Goal: Information Seeking & Learning: Learn about a topic

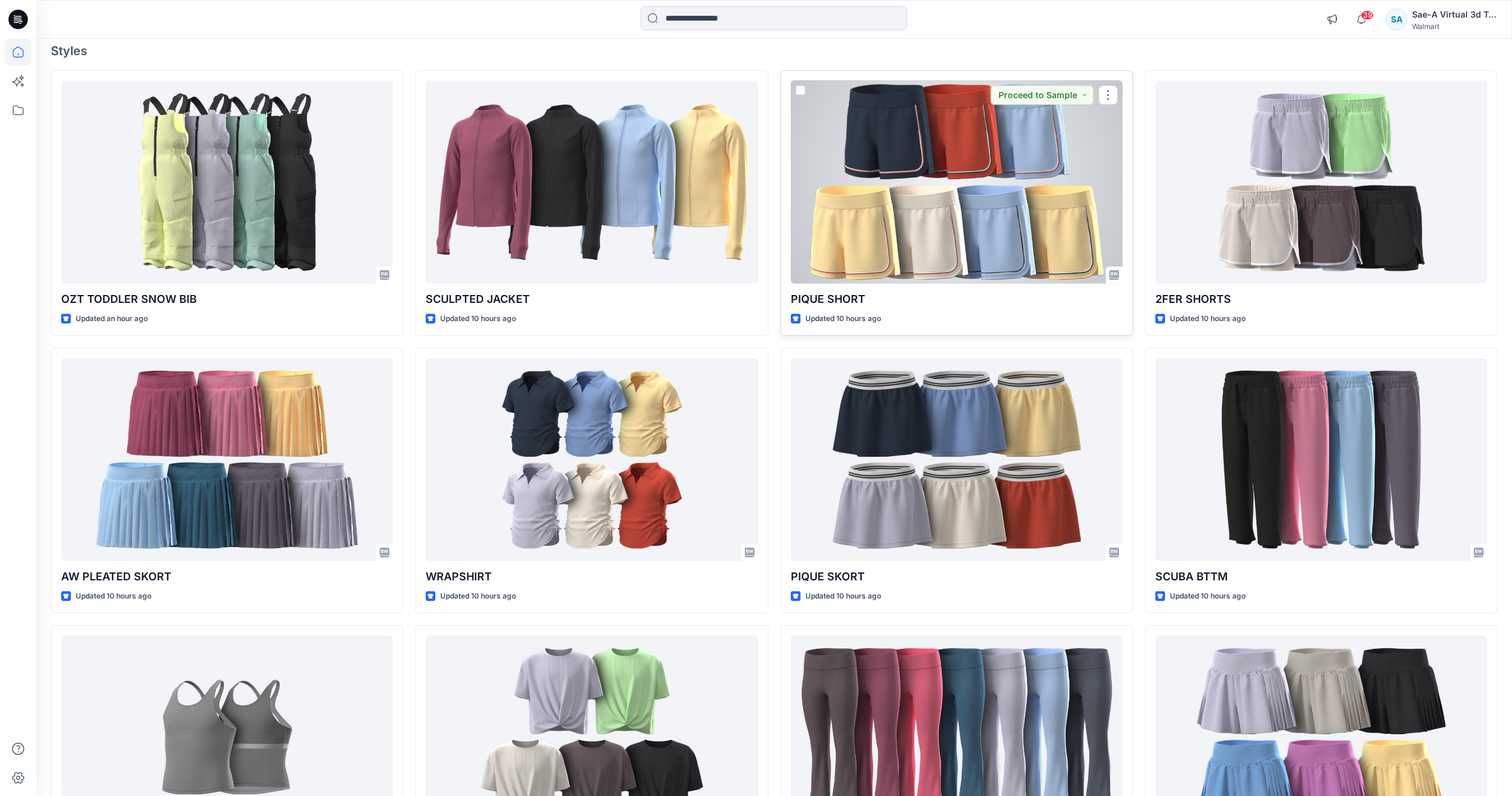
scroll to position [121, 0]
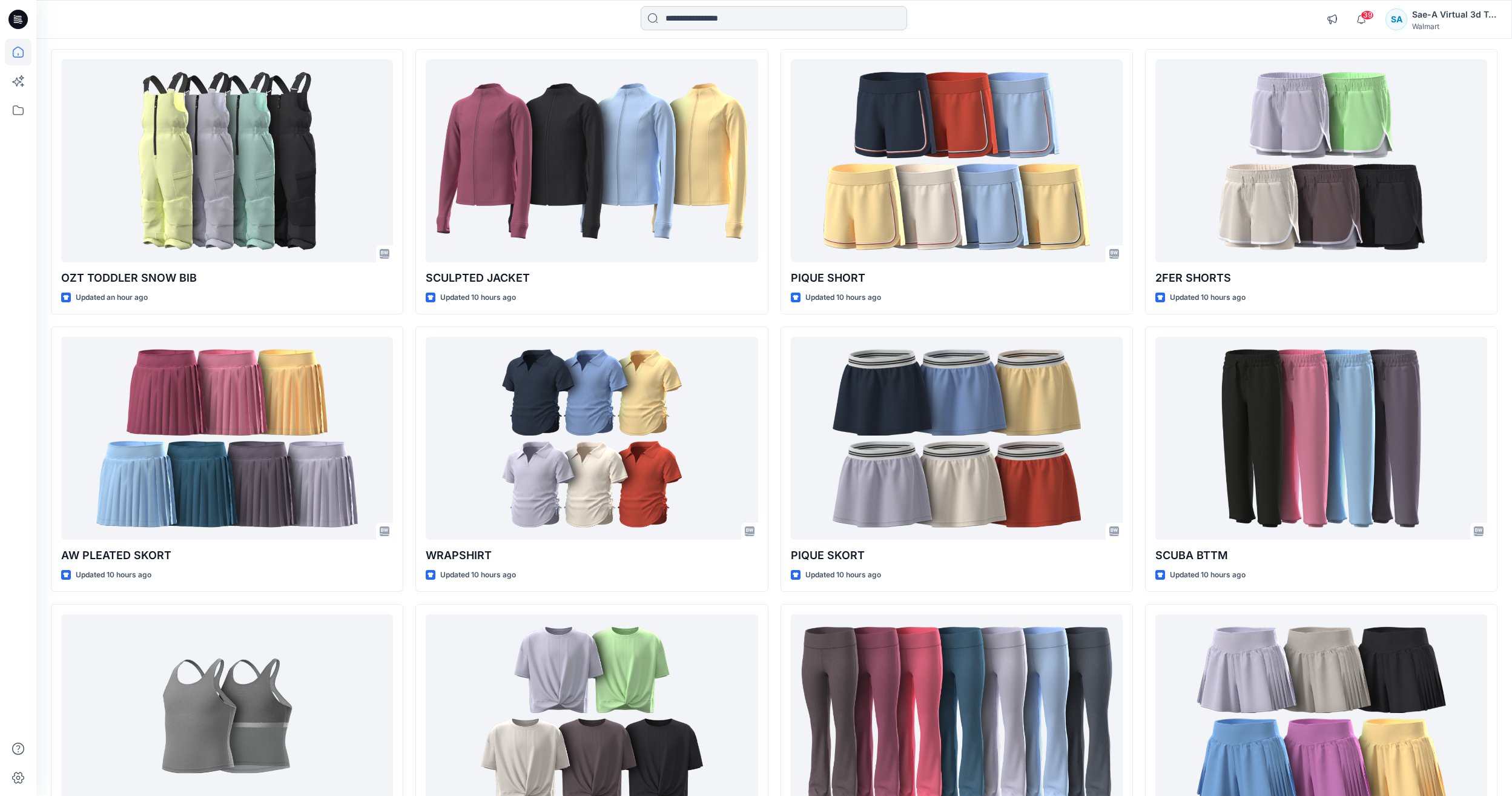
click at [793, 26] on input at bounding box center [774, 18] width 266 height 24
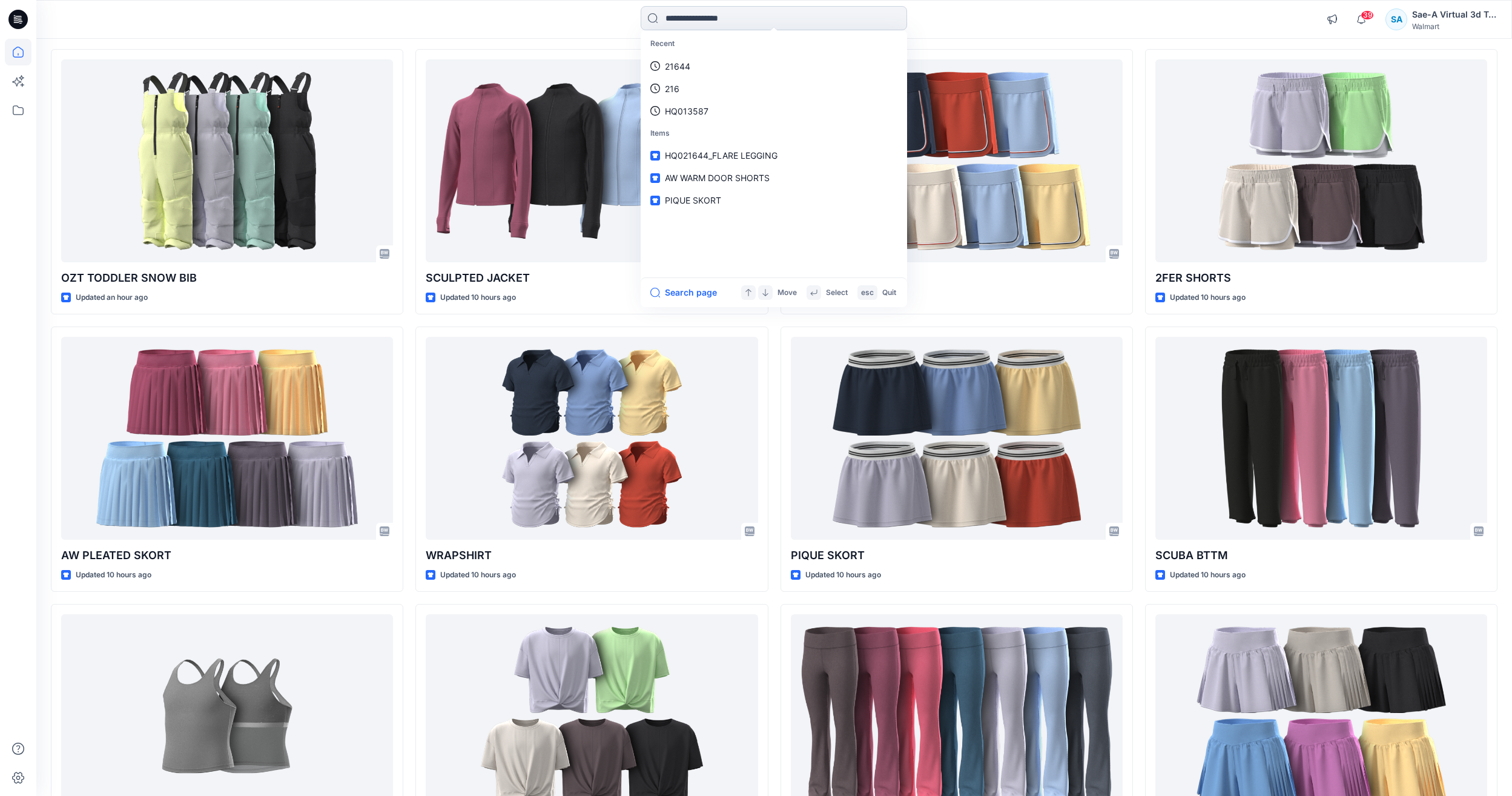
paste input "********"
type input "********"
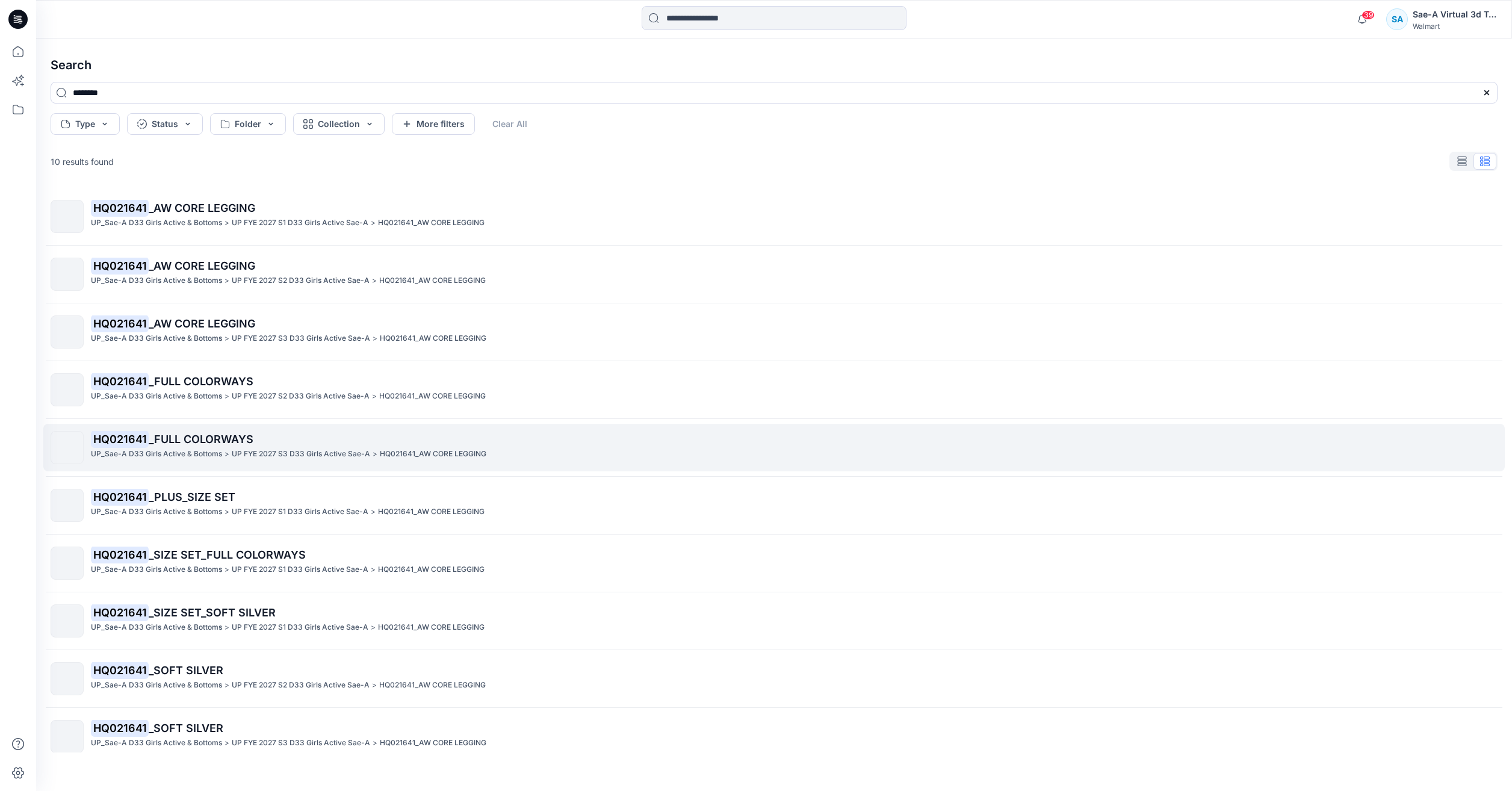
click at [360, 463] on div "HQ021641 _FULL COLORWAYS UP_Sae-A D33 Girls Active & Bottoms > UP FYE 2027 S3 D…" at bounding box center [794, 447] width 1406 height 33
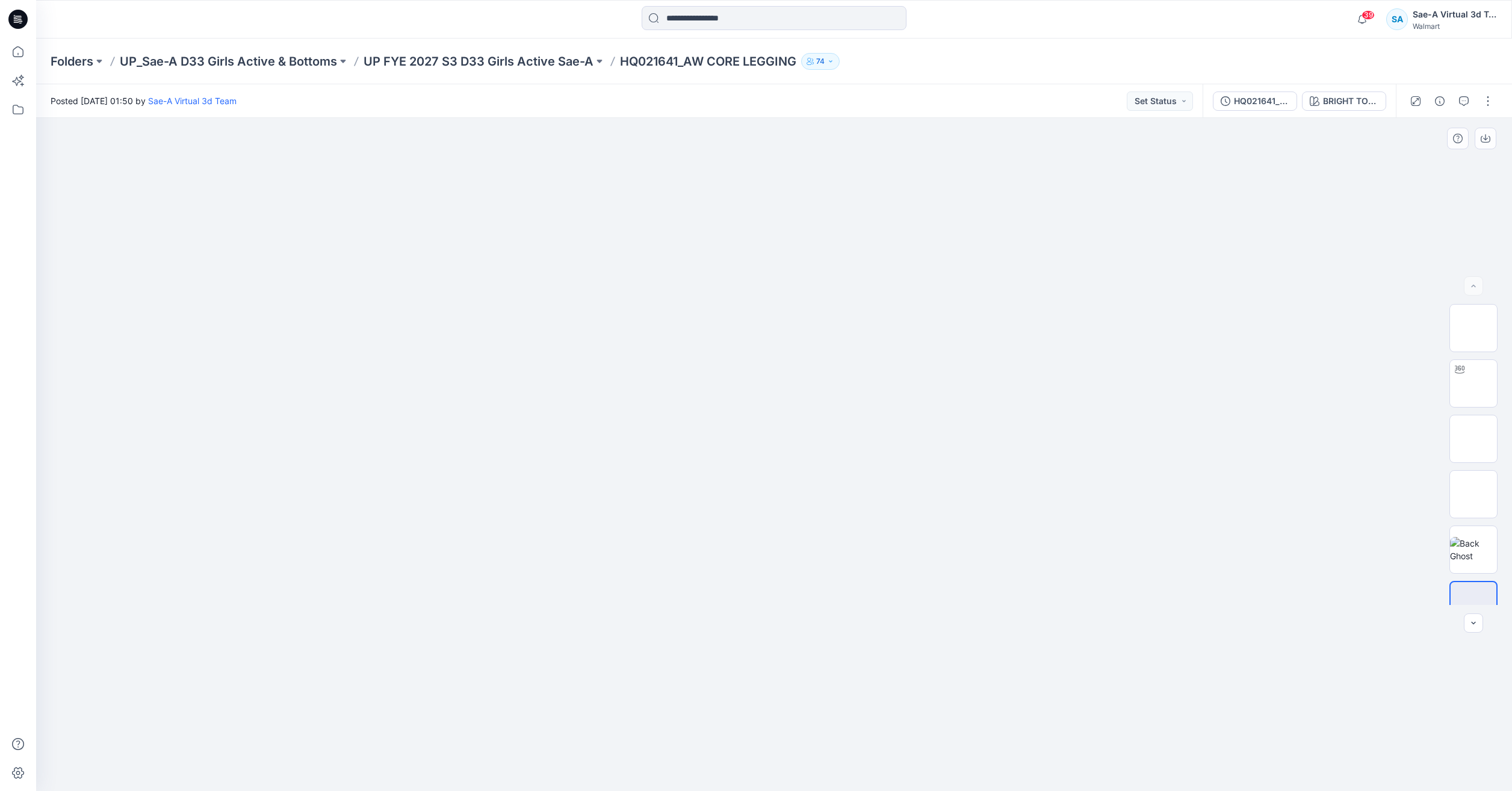
drag, startPoint x: 603, startPoint y: 718, endPoint x: 667, endPoint y: 736, distance: 66.5
click at [603, 718] on div at bounding box center [774, 454] width 1476 height 673
click at [20, 54] on icon at bounding box center [17, 52] width 26 height 26
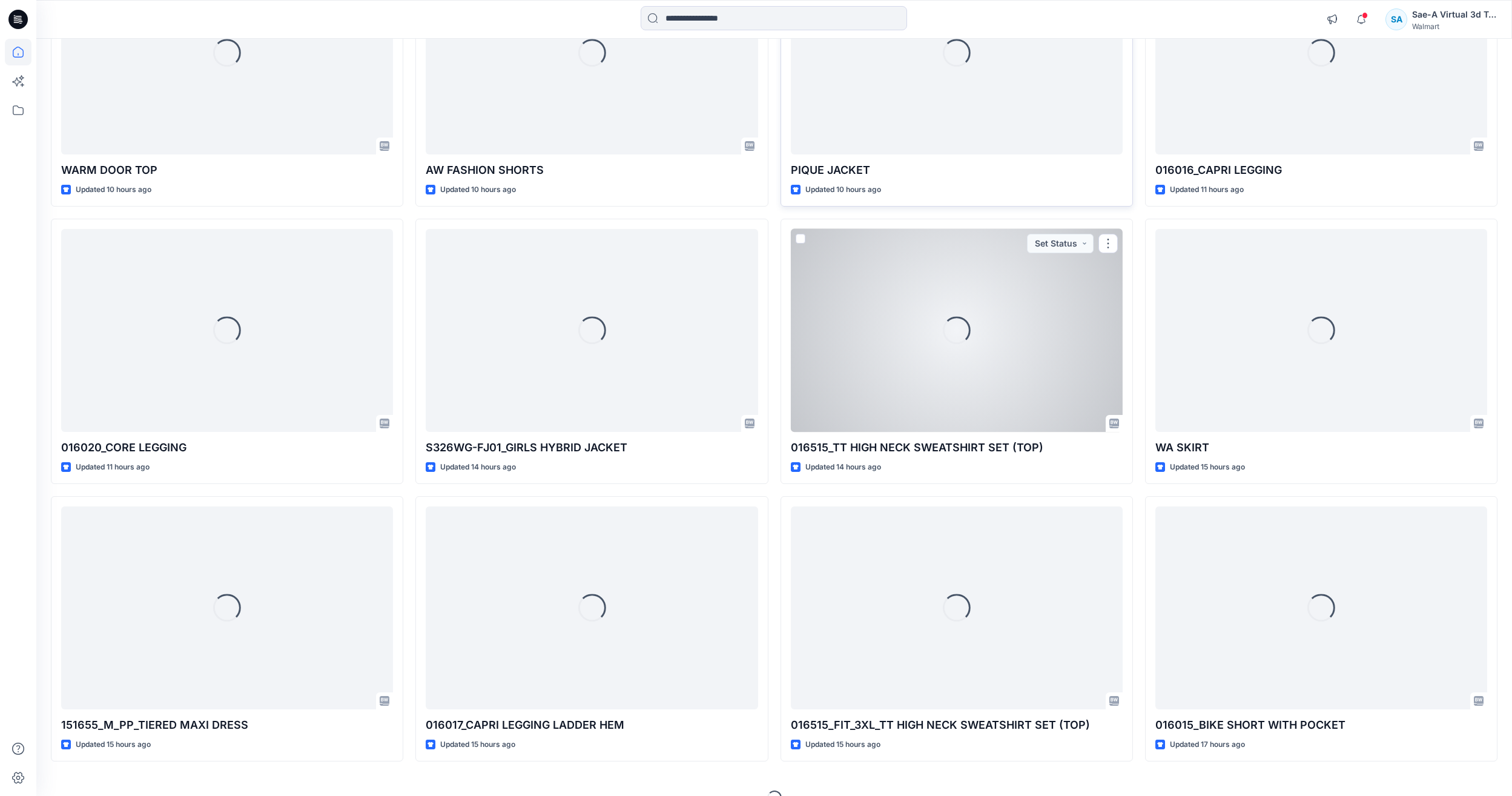
scroll to position [1085, 0]
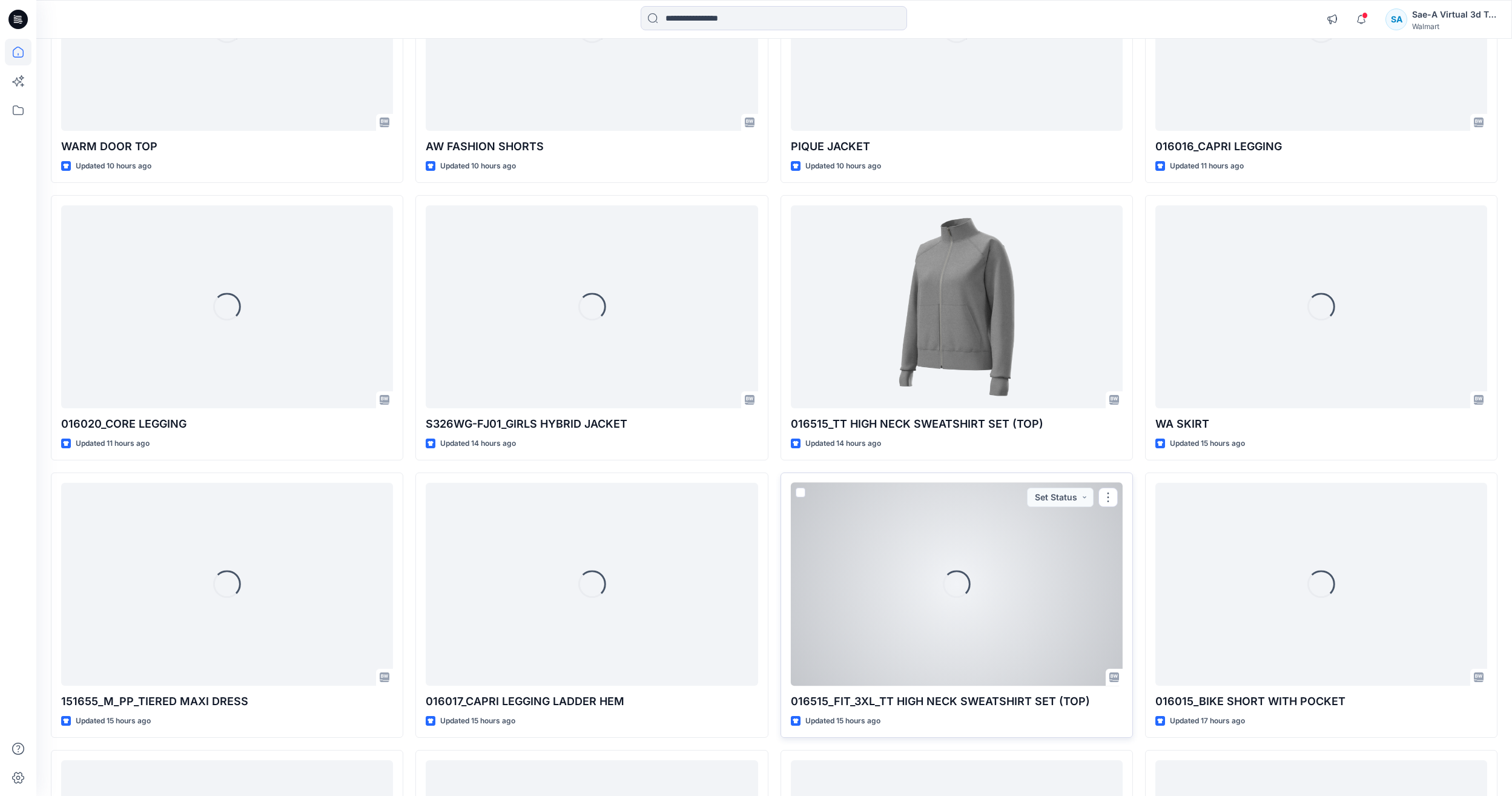
click at [883, 600] on div "Loading..." at bounding box center [957, 584] width 332 height 203
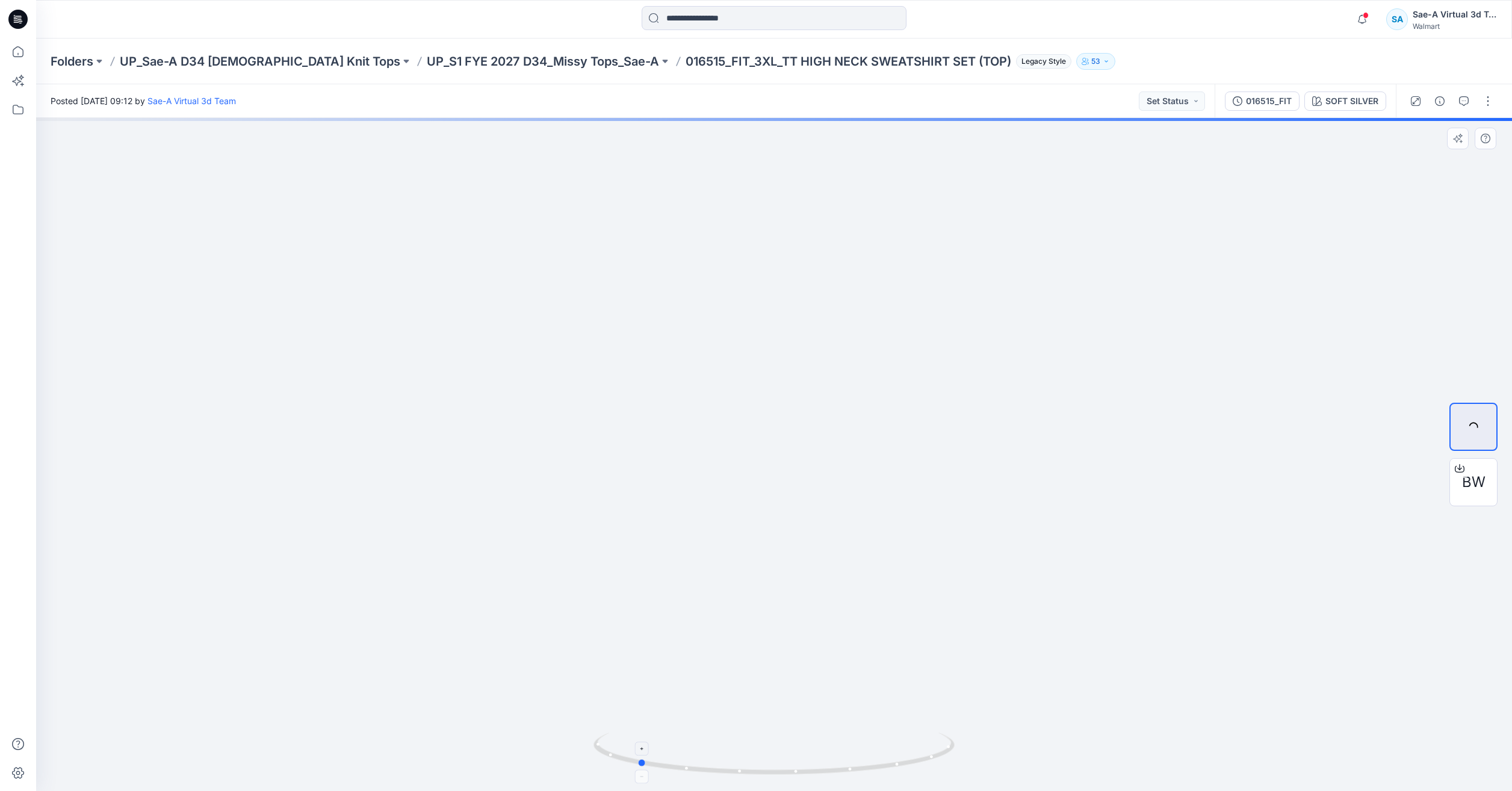
drag, startPoint x: 893, startPoint y: 776, endPoint x: 761, endPoint y: 761, distance: 132.8
click at [761, 761] on icon at bounding box center [775, 756] width 364 height 45
click at [451, 59] on p "UP_S1 FYE 2027 D34_Missy Tops_Sae-A" at bounding box center [543, 61] width 233 height 17
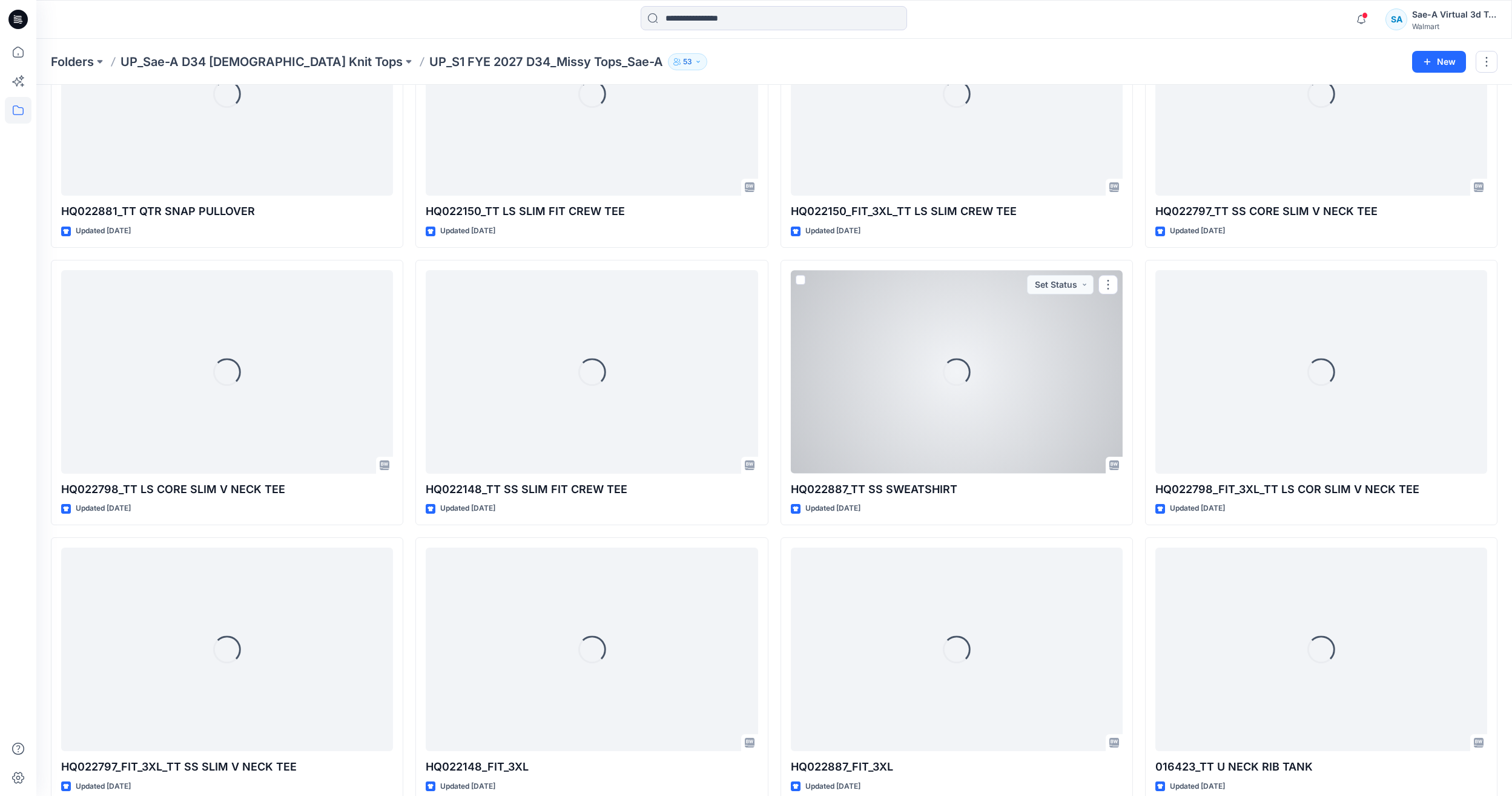
scroll to position [461, 0]
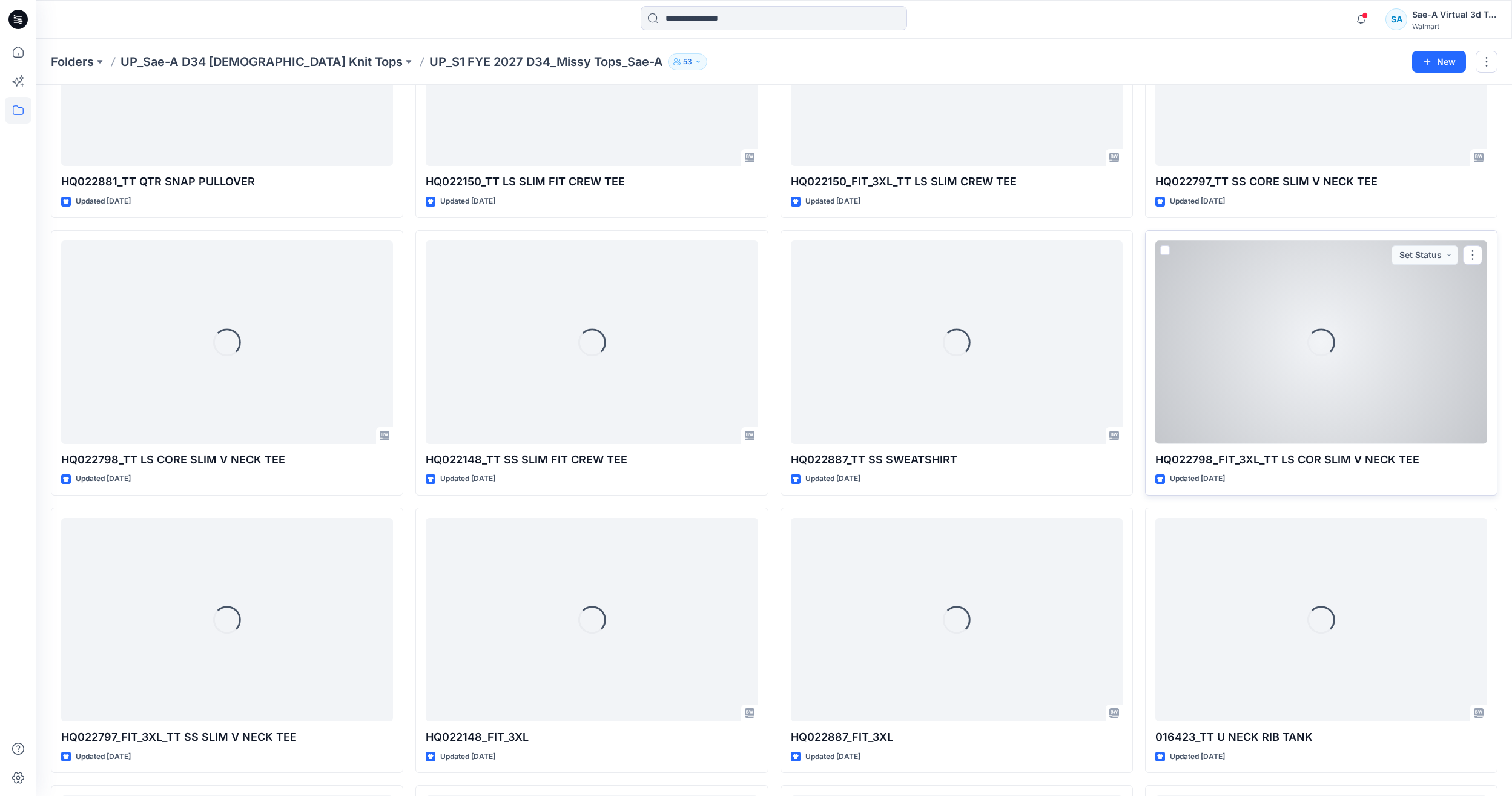
click at [1299, 359] on div "Loading..." at bounding box center [1321, 342] width 332 height 203
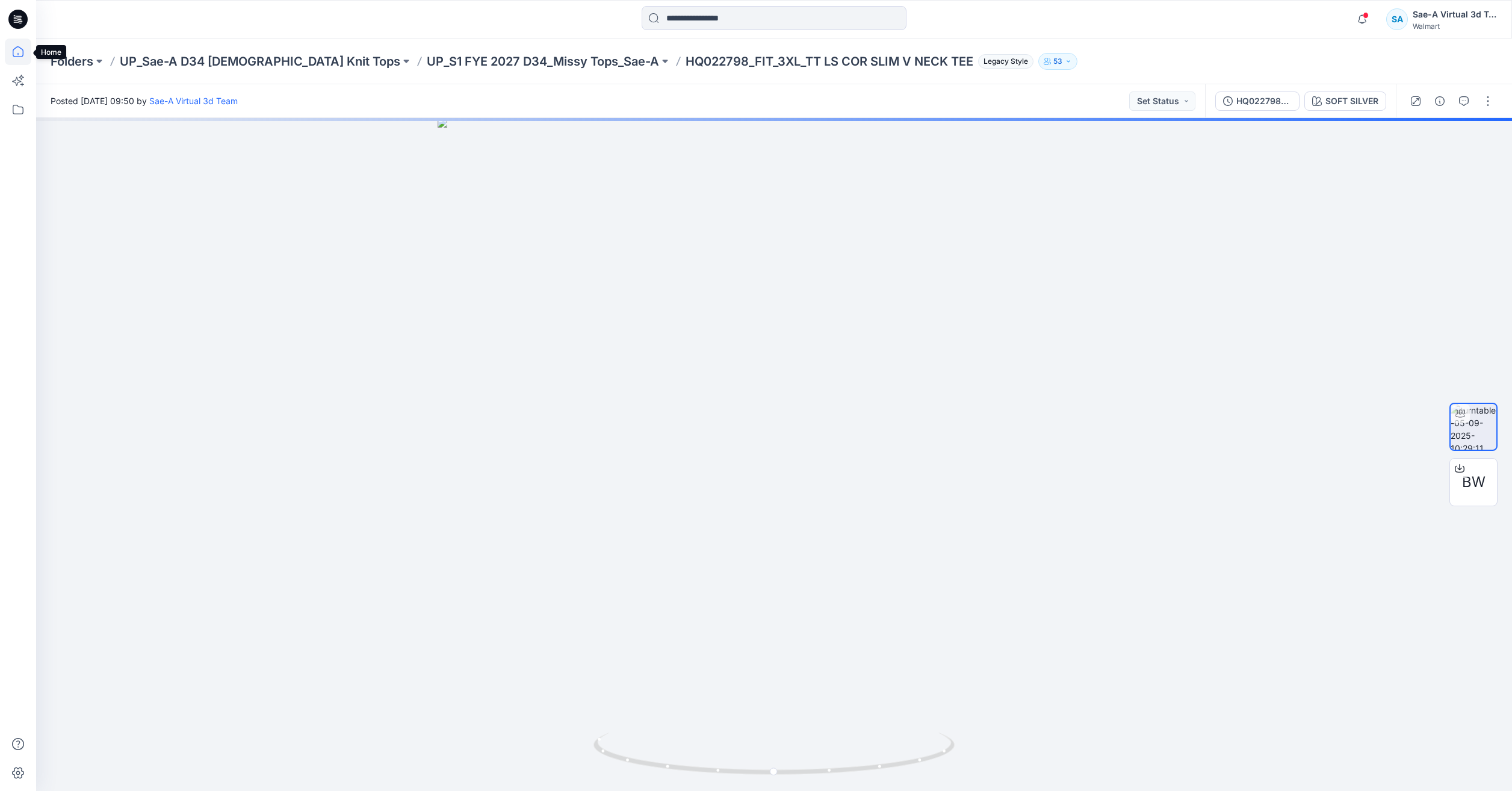
click at [17, 52] on icon at bounding box center [17, 52] width 26 height 26
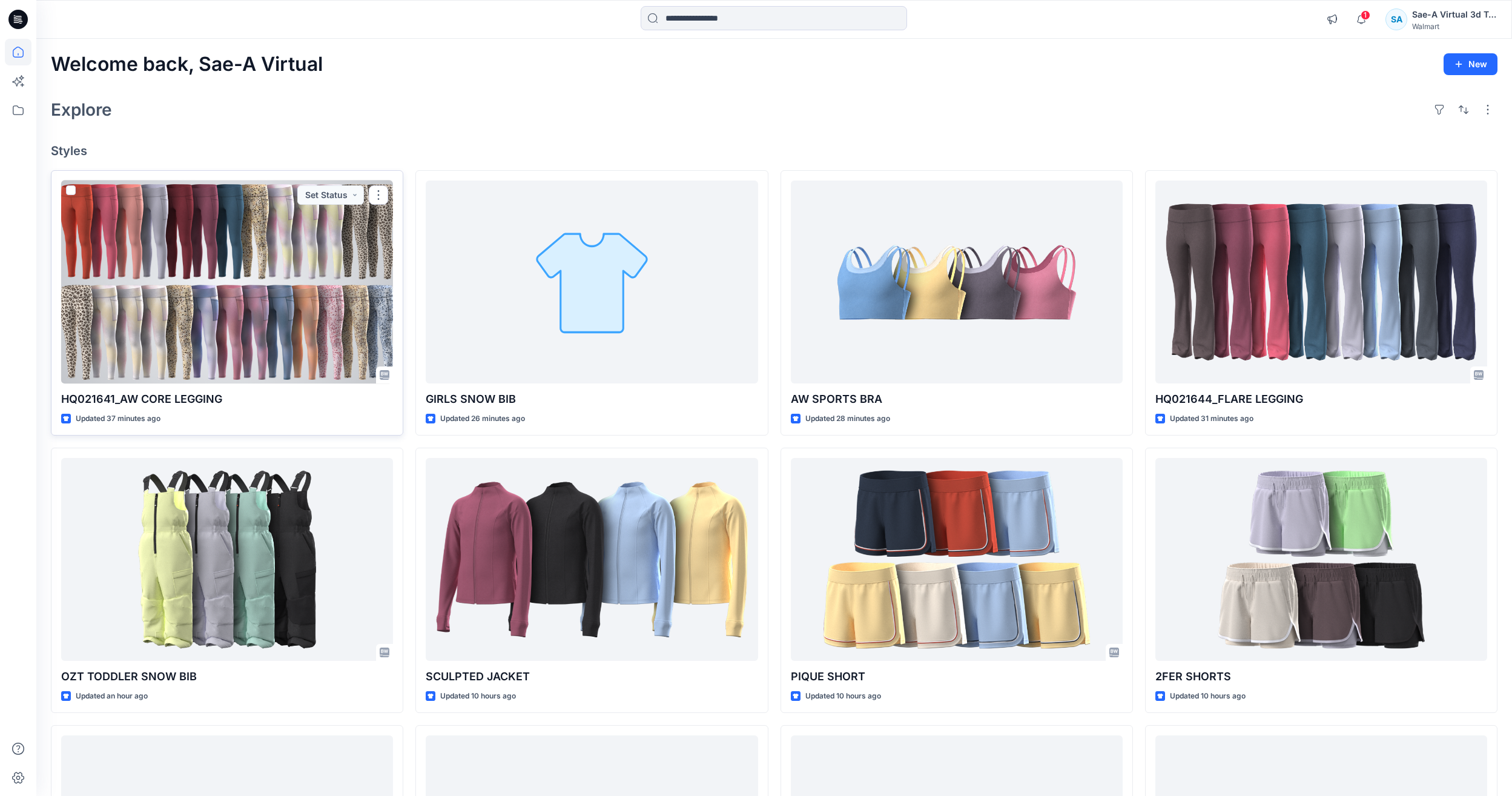
click at [229, 300] on div at bounding box center [227, 282] width 332 height 203
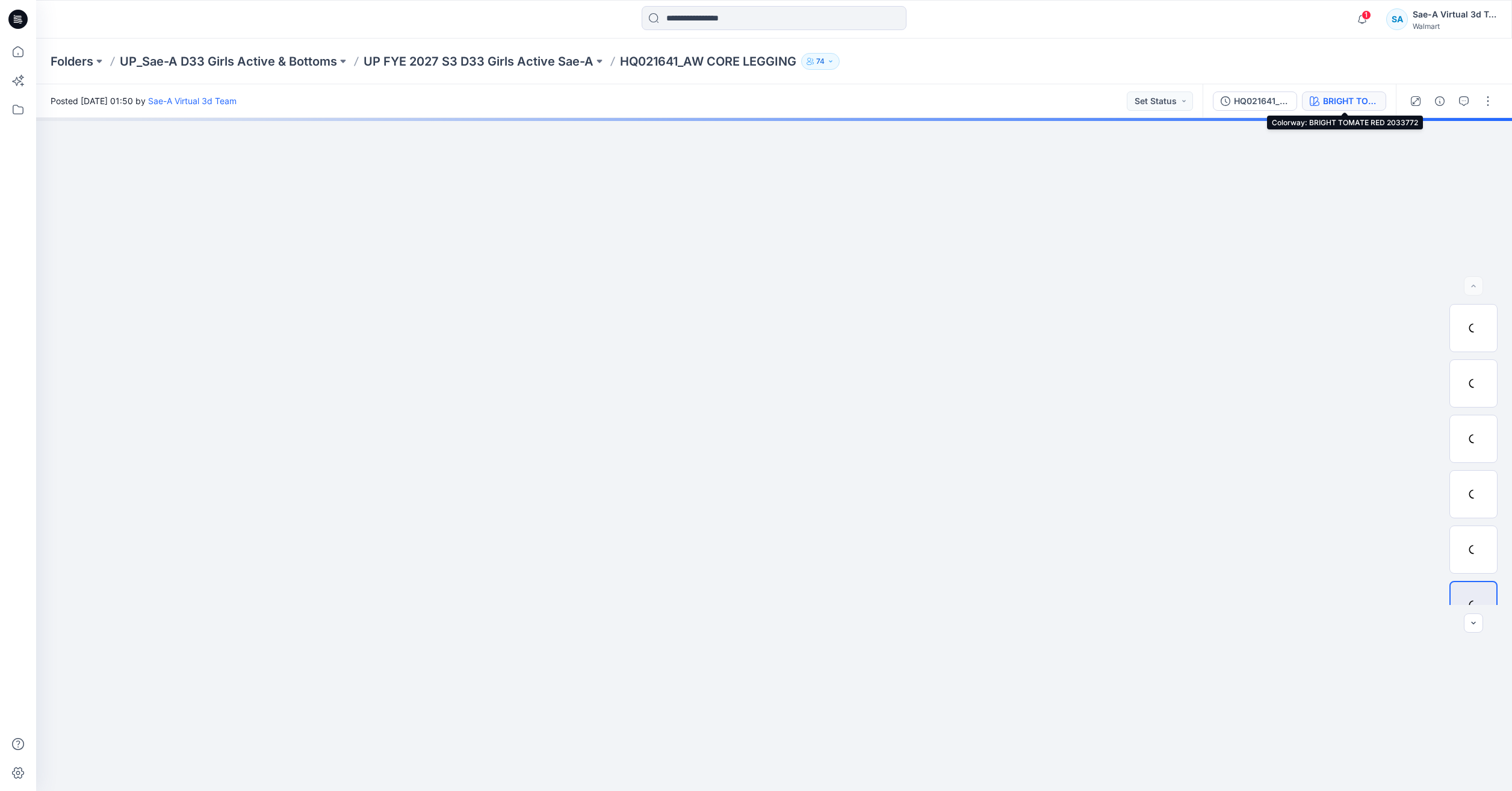
click at [1306, 94] on button "BRIGHT TOMATE RED 2033772" at bounding box center [1344, 101] width 84 height 19
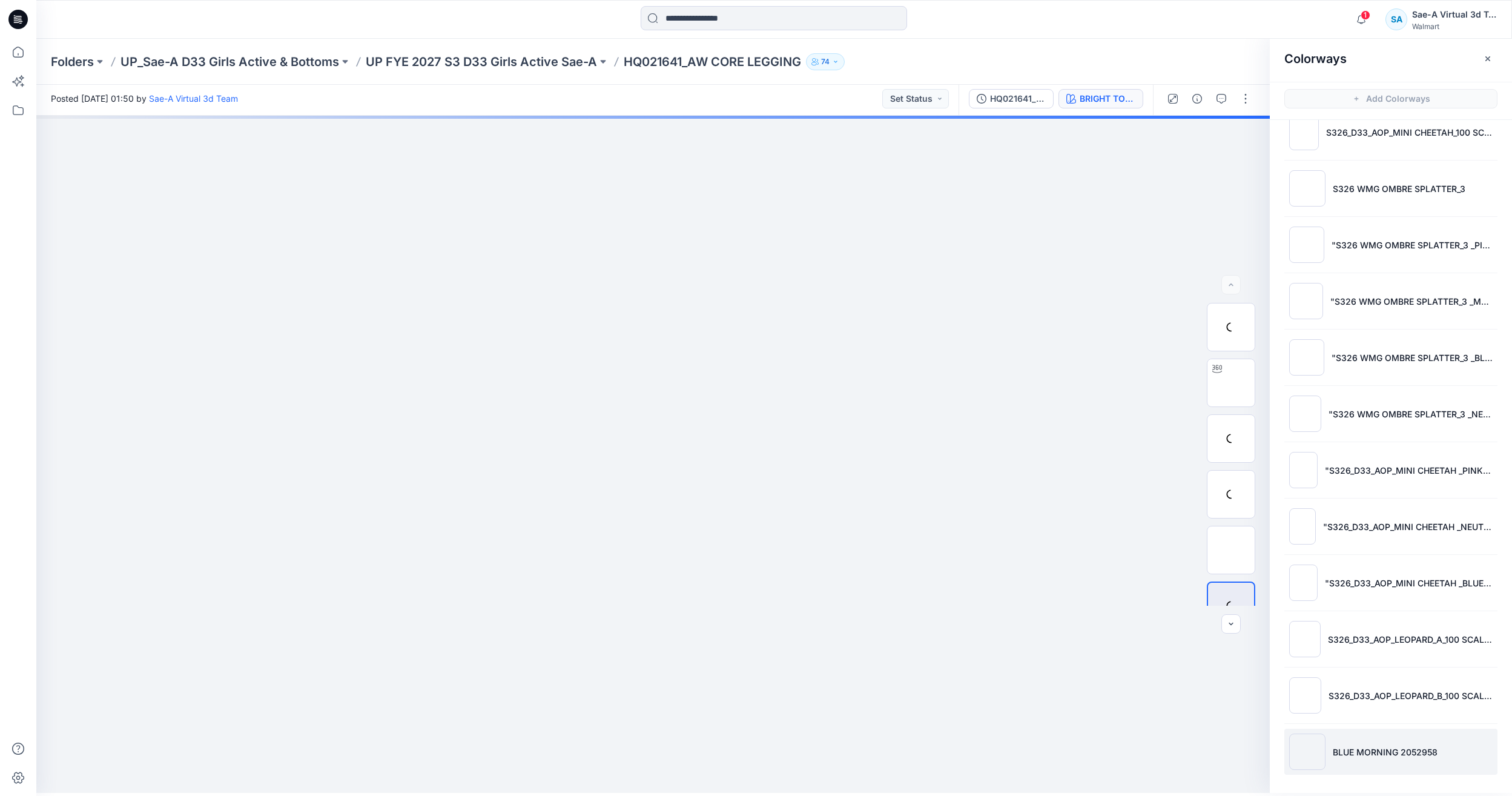
scroll to position [4, 0]
click at [1388, 749] on p "BLUE MORNING 2052958" at bounding box center [1386, 752] width 105 height 13
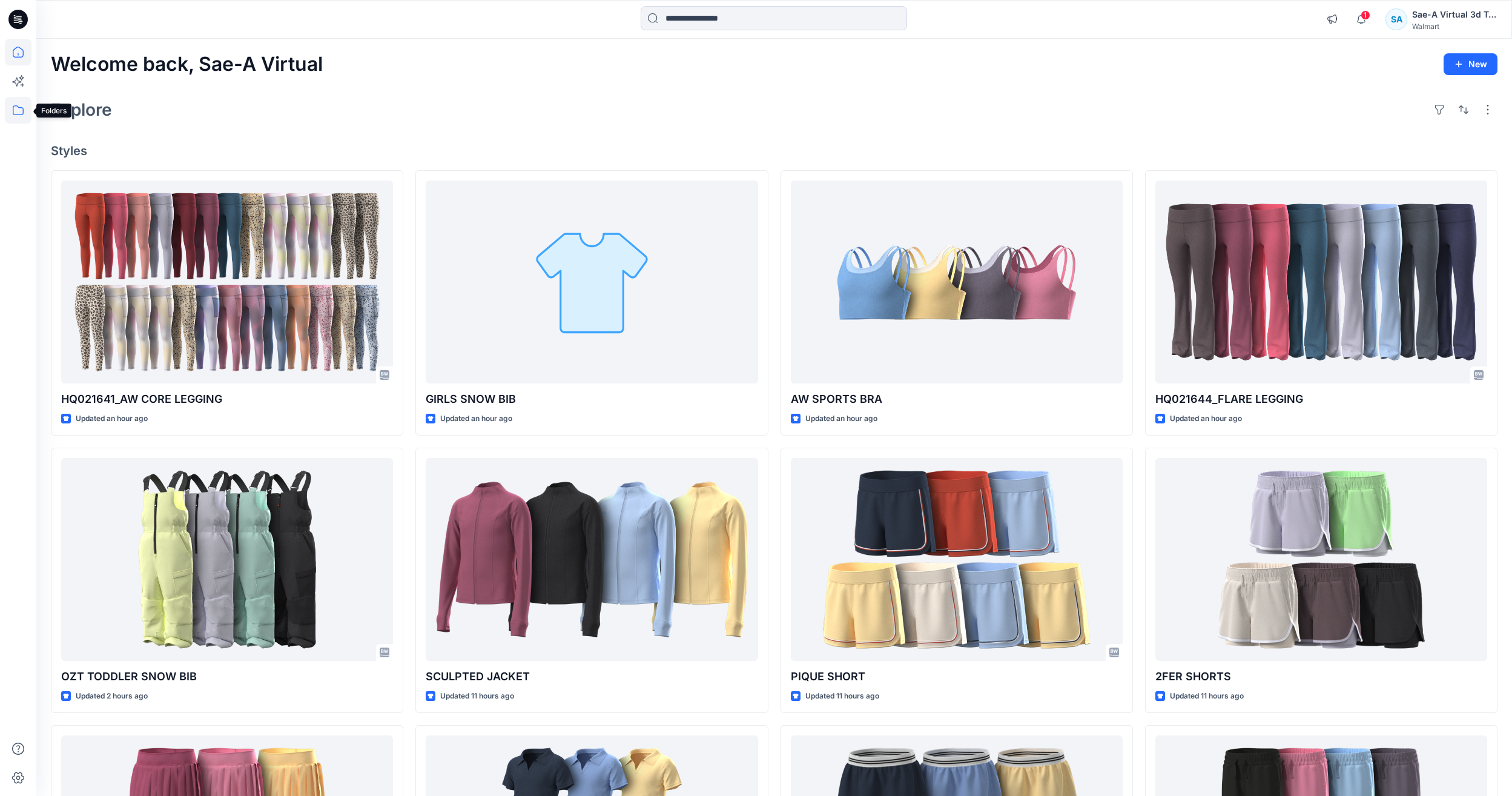
click at [16, 115] on icon at bounding box center [18, 110] width 11 height 10
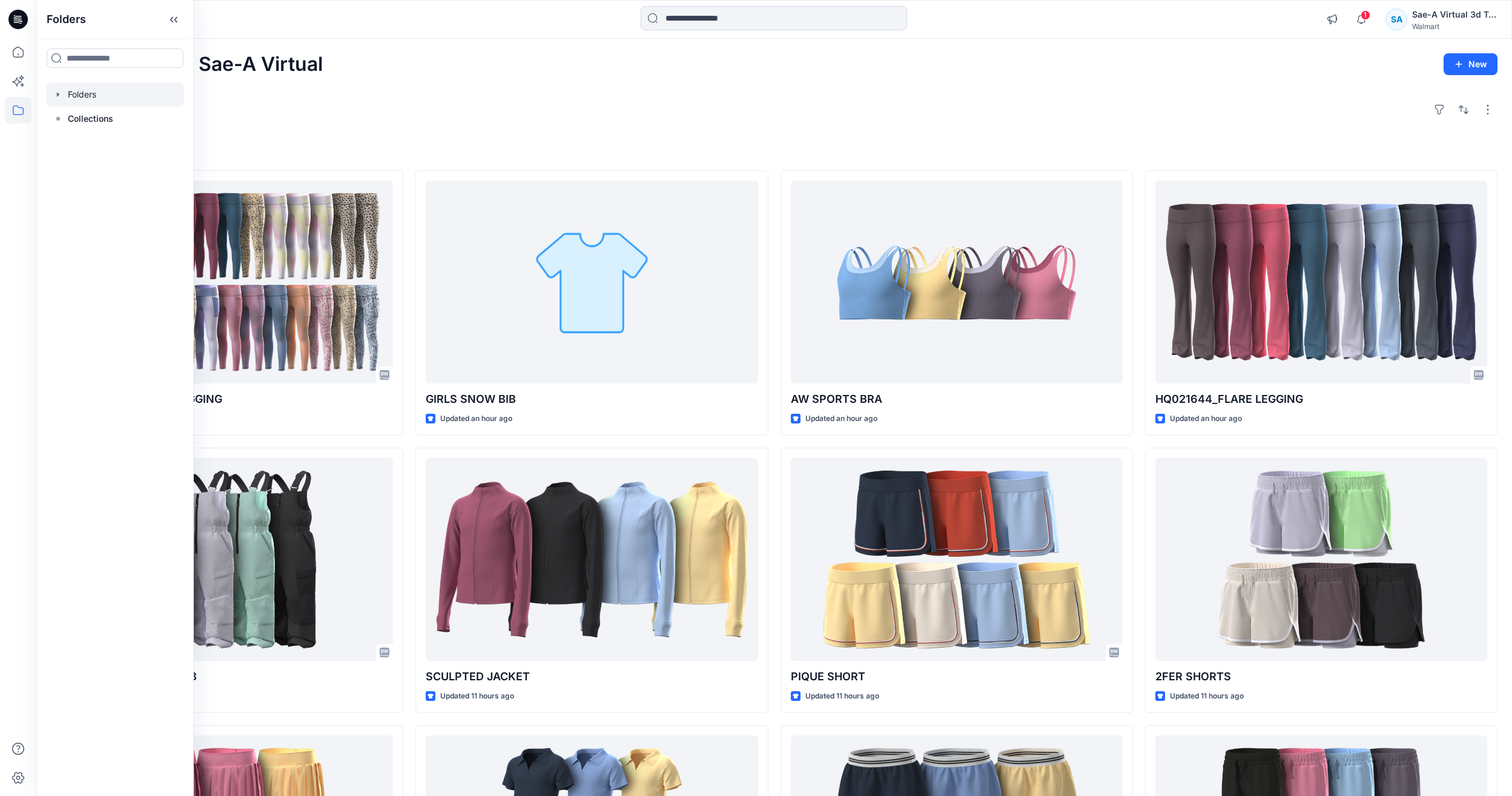
click at [100, 86] on div at bounding box center [115, 94] width 138 height 24
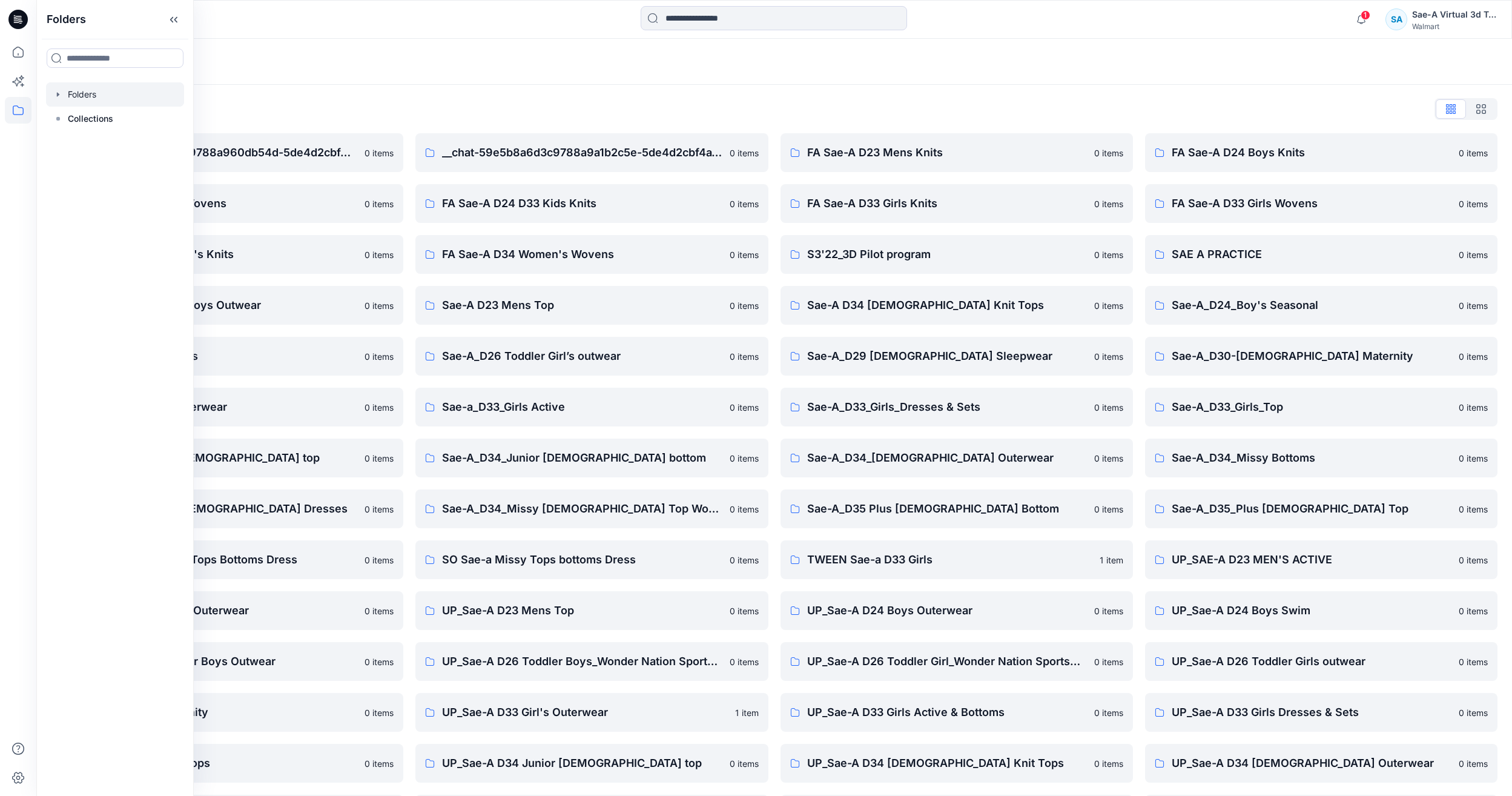
click at [589, 71] on div "Folders" at bounding box center [774, 62] width 1476 height 46
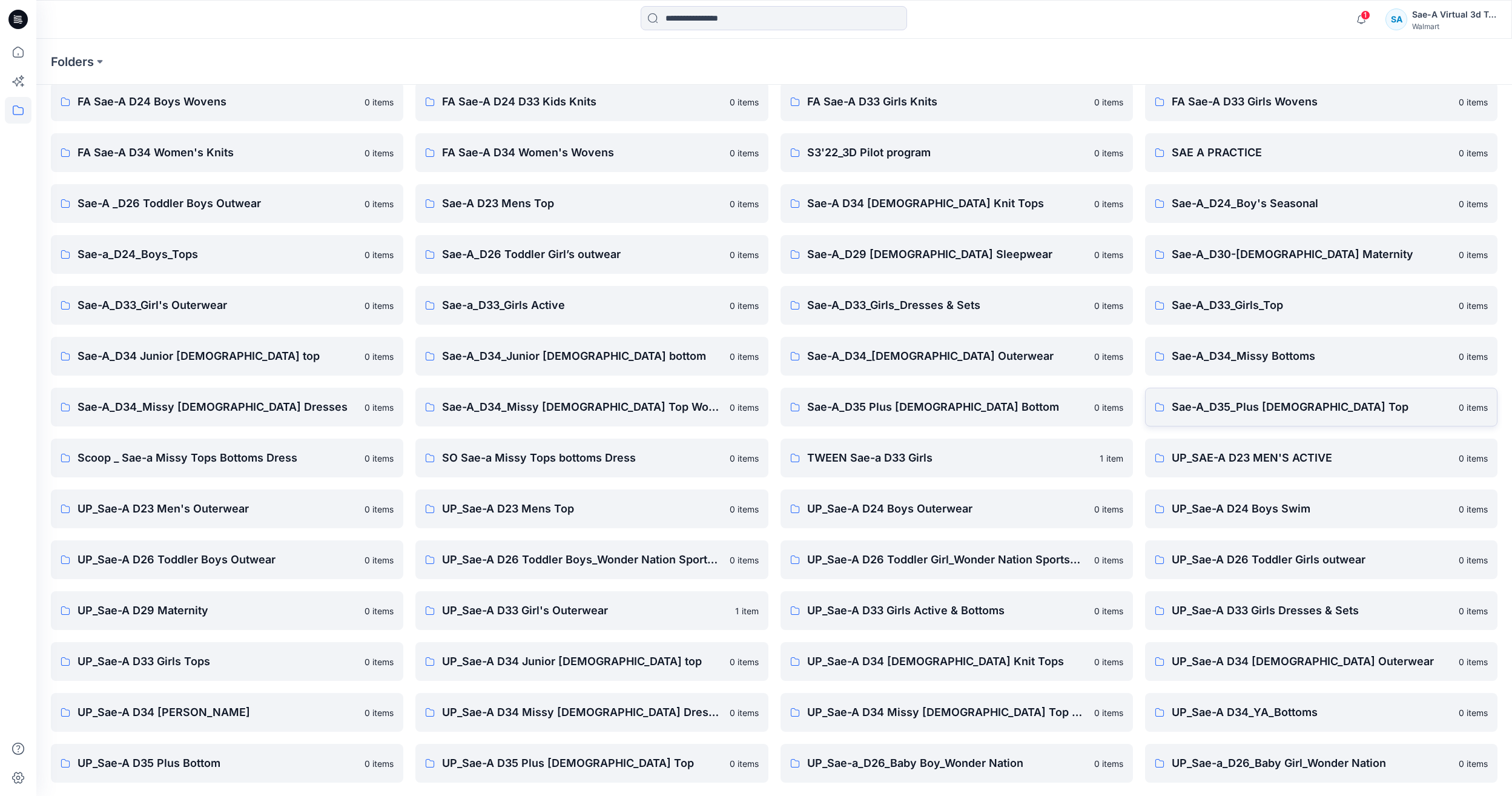
scroll to position [103, 0]
click at [986, 455] on p "TWEEN Sae-a D33 Girls" at bounding box center [950, 457] width 285 height 17
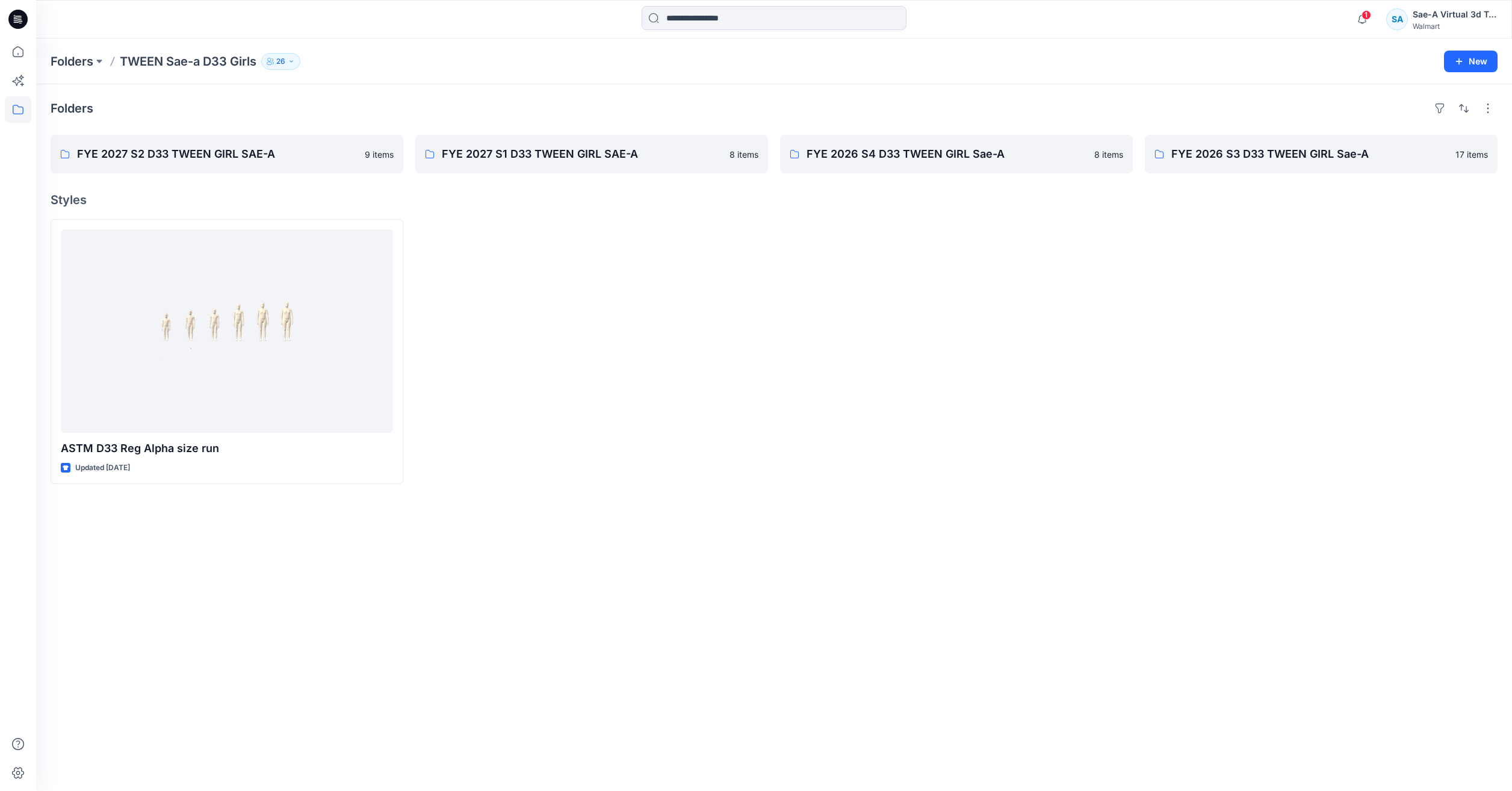
click at [0, 49] on html "1 Notifications Your style HQ021641_AW CORE LEGGING has been updated with HQ021…" at bounding box center [756, 395] width 1512 height 791
click at [11, 50] on icon at bounding box center [17, 52] width 26 height 26
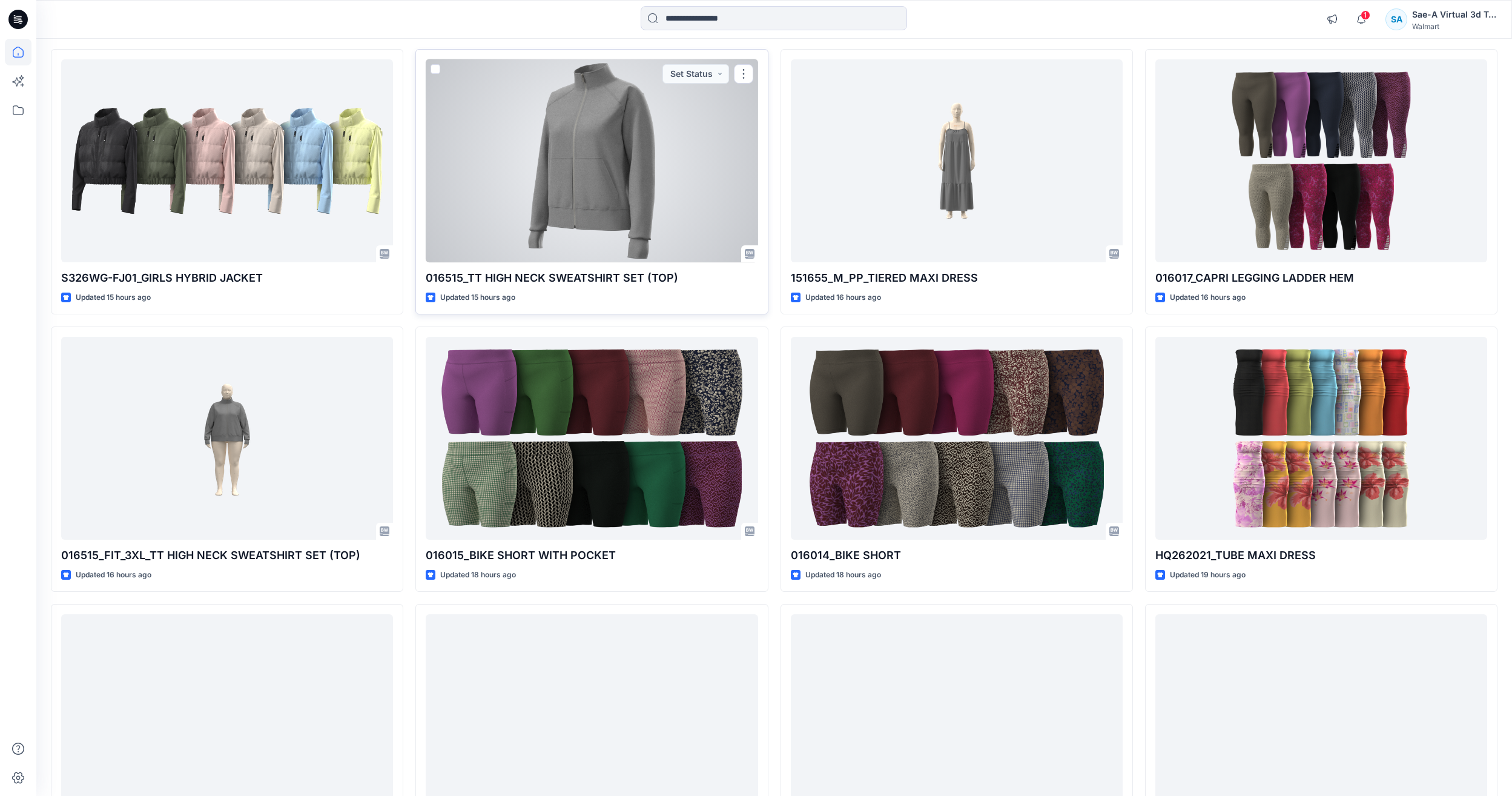
scroll to position [1515, 0]
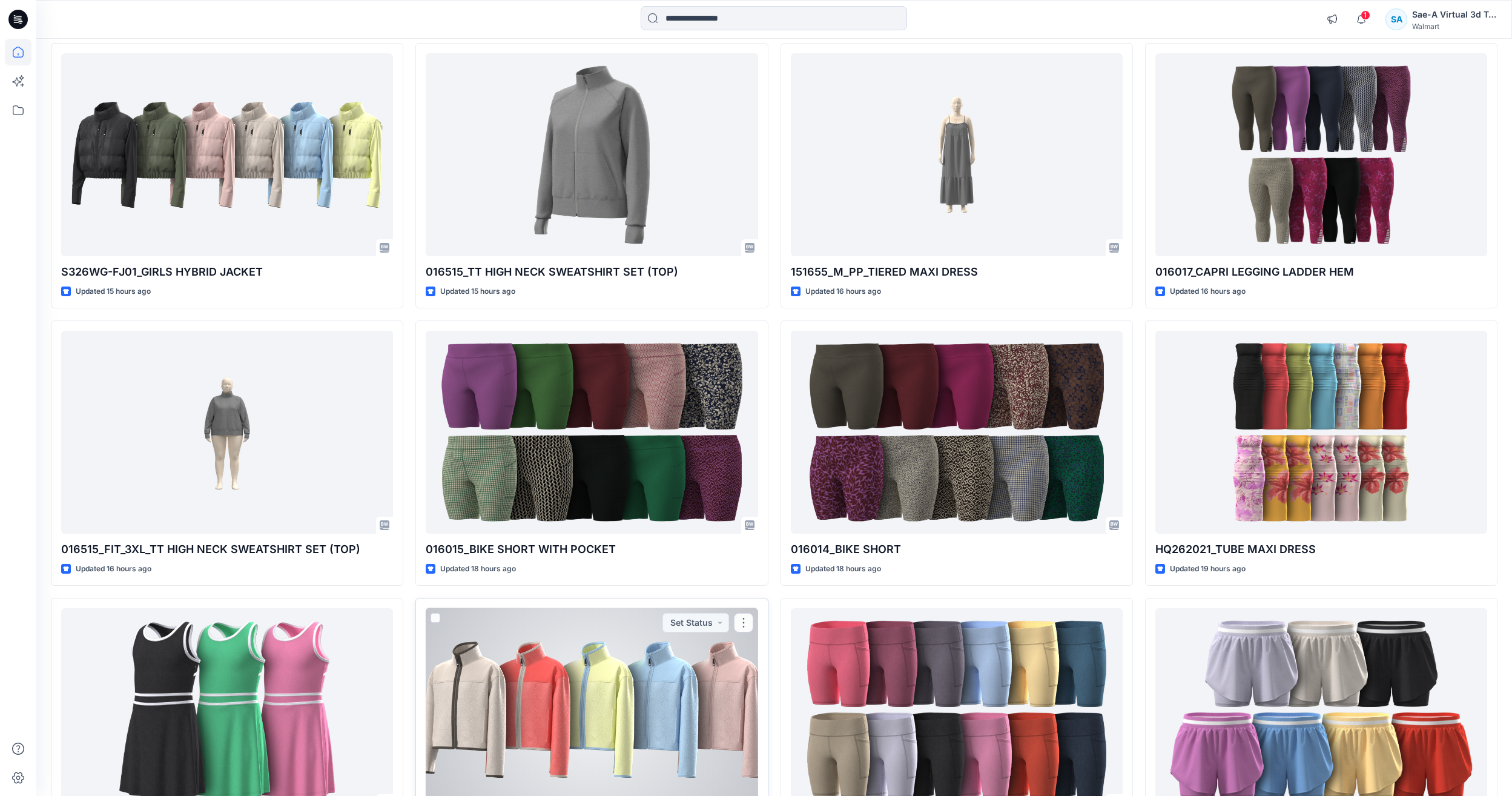
click at [569, 731] on div at bounding box center [592, 710] width 332 height 203
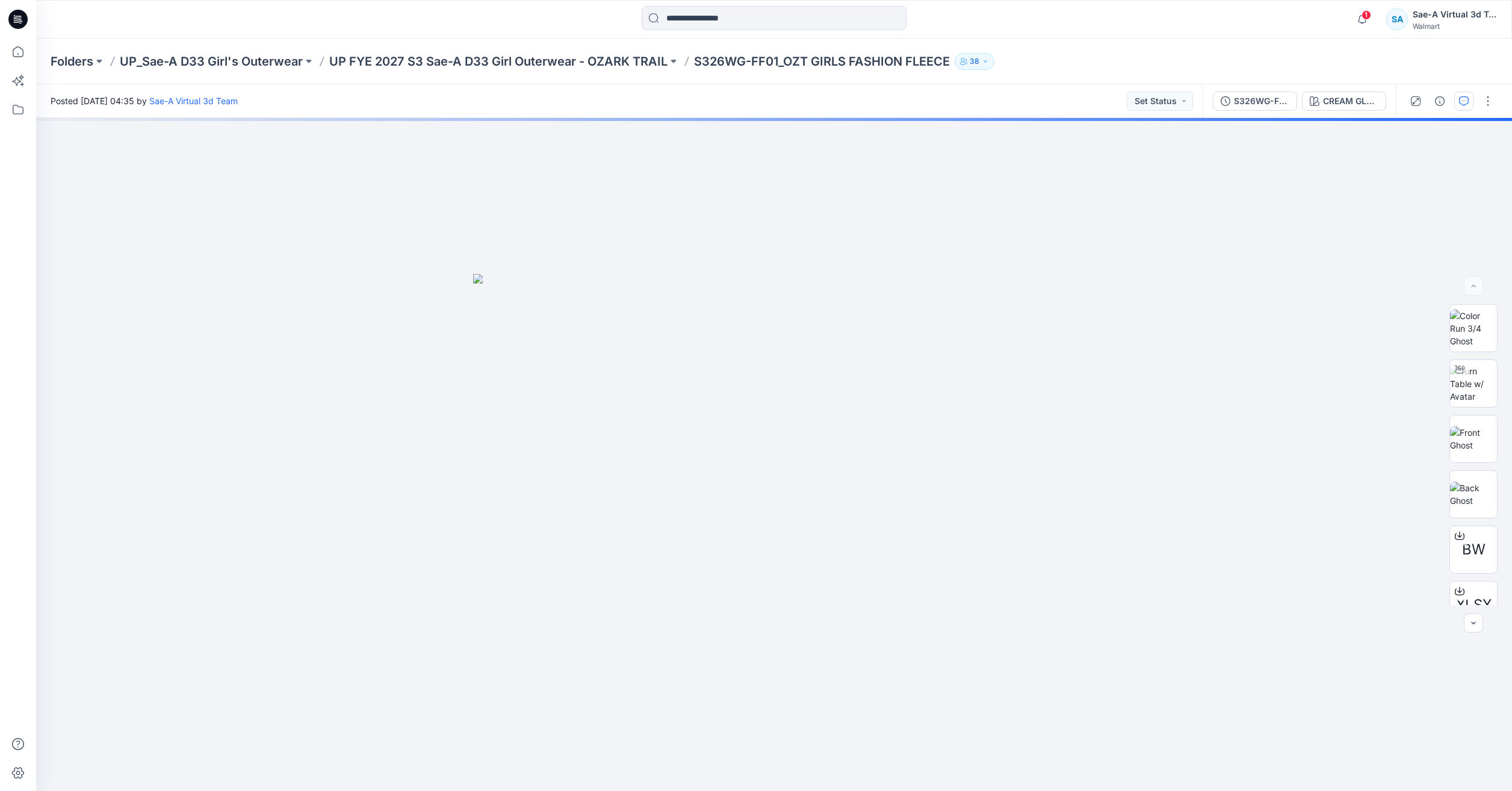
click at [1462, 103] on icon "button" at bounding box center [1464, 101] width 10 height 10
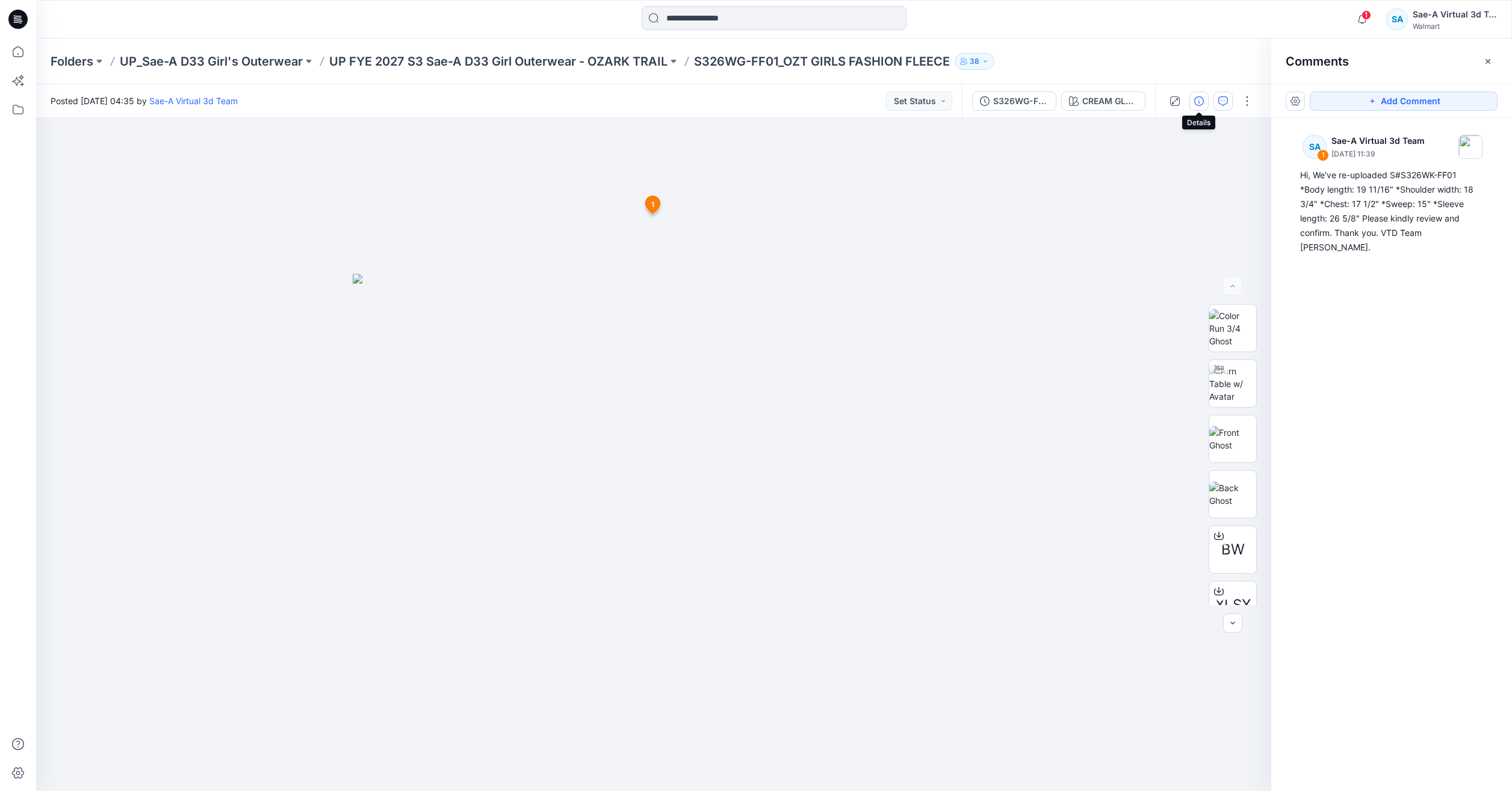
click at [1195, 98] on icon "button" at bounding box center [1199, 101] width 10 height 10
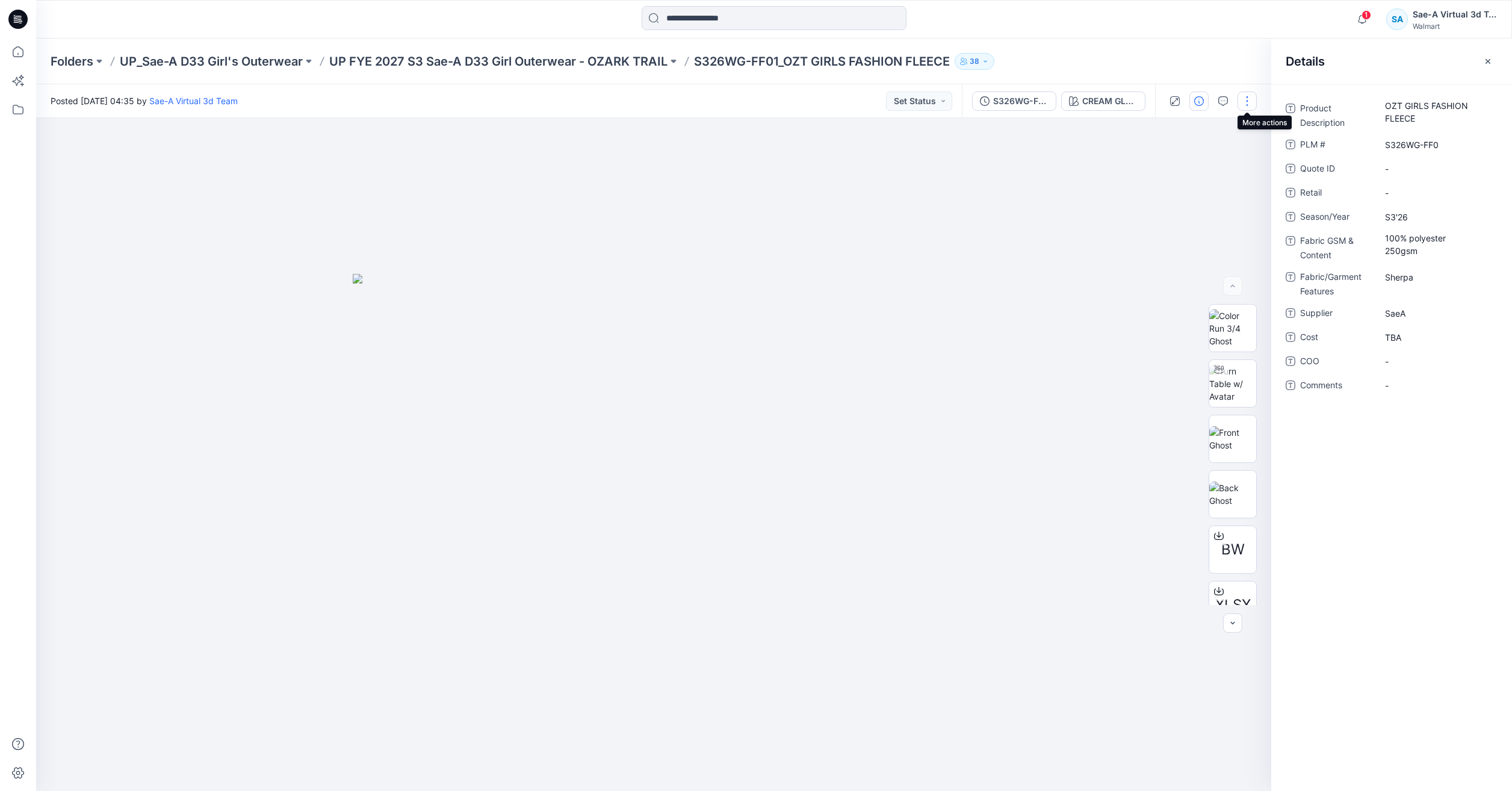
click at [1252, 99] on button "button" at bounding box center [1247, 101] width 19 height 19
click at [1203, 159] on button "Edit" at bounding box center [1197, 162] width 111 height 23
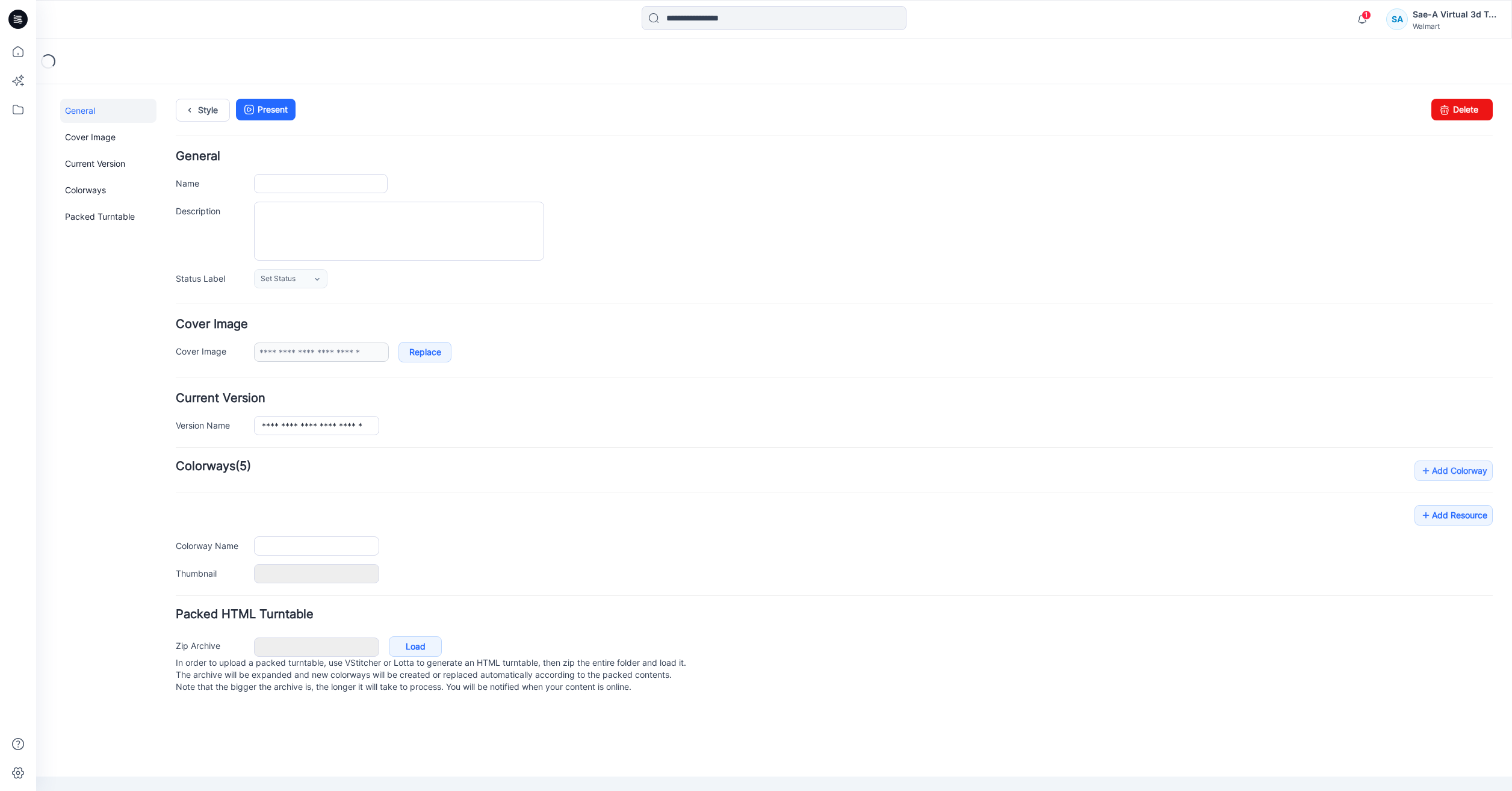
type input "**********"
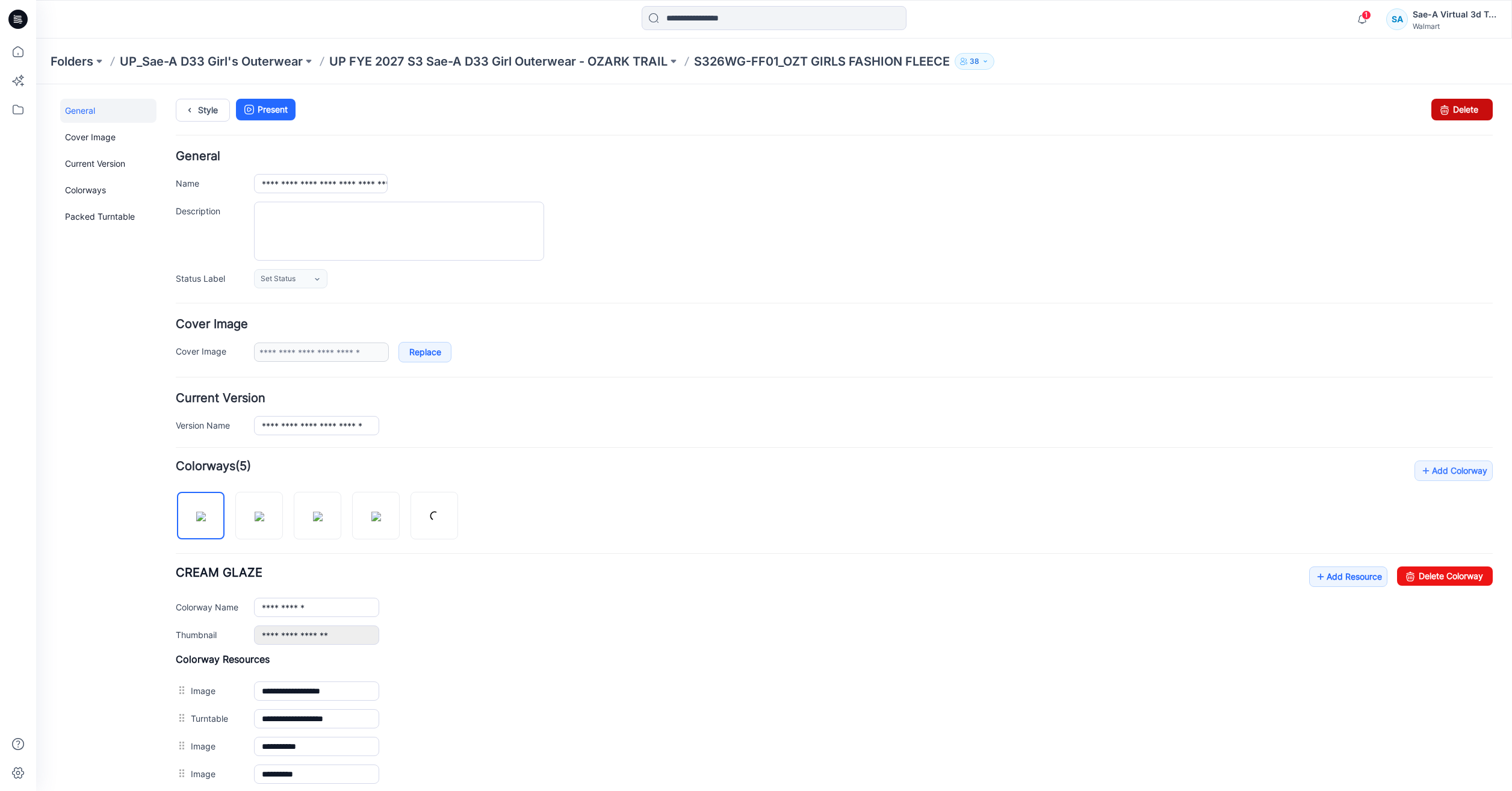
click at [1452, 104] on link "Delete" at bounding box center [1462, 110] width 61 height 22
click at [1449, 108] on link "Delete" at bounding box center [1462, 110] width 61 height 22
click at [1457, 110] on link "Delete" at bounding box center [1462, 110] width 61 height 22
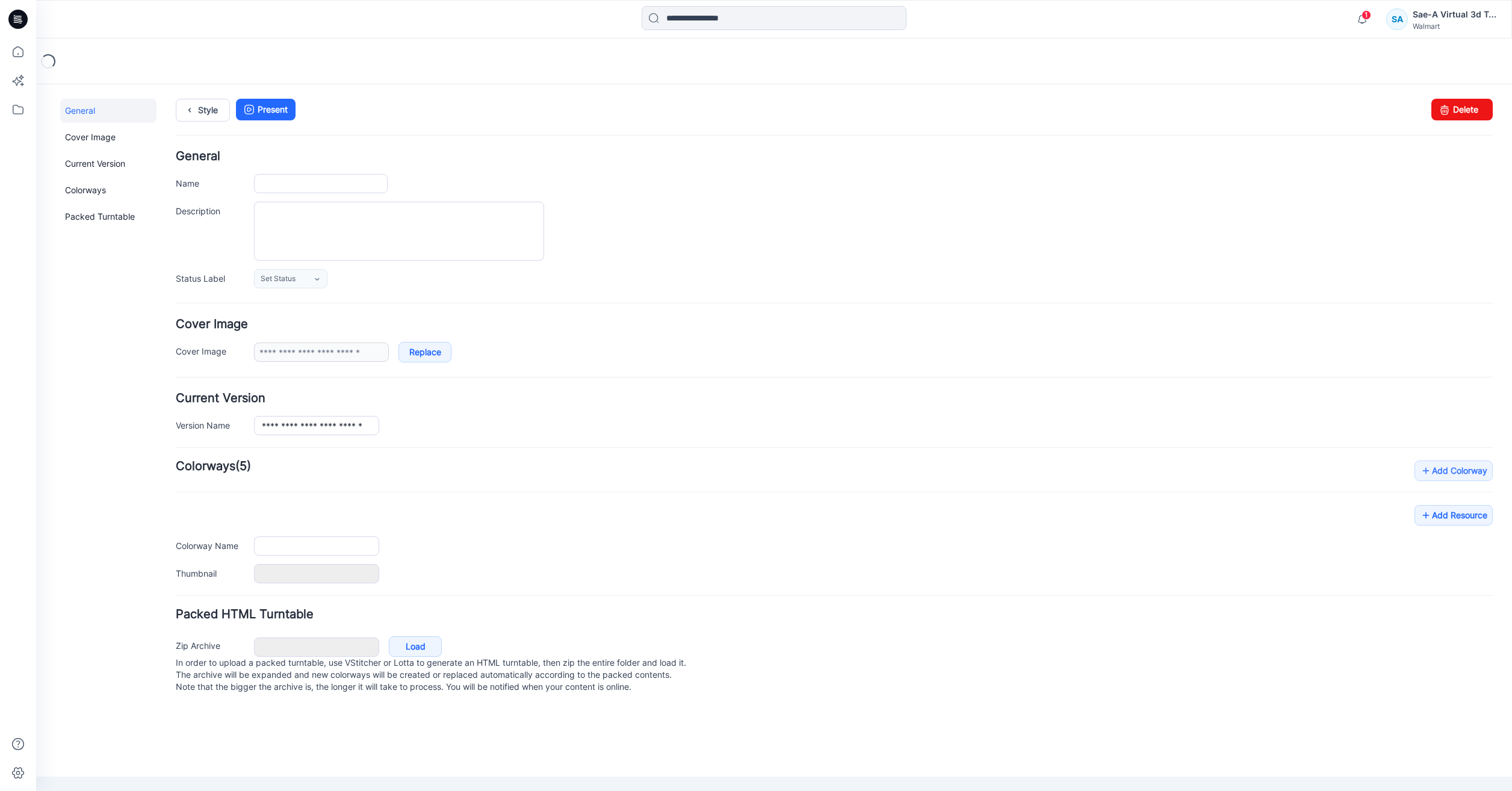
type input "**********"
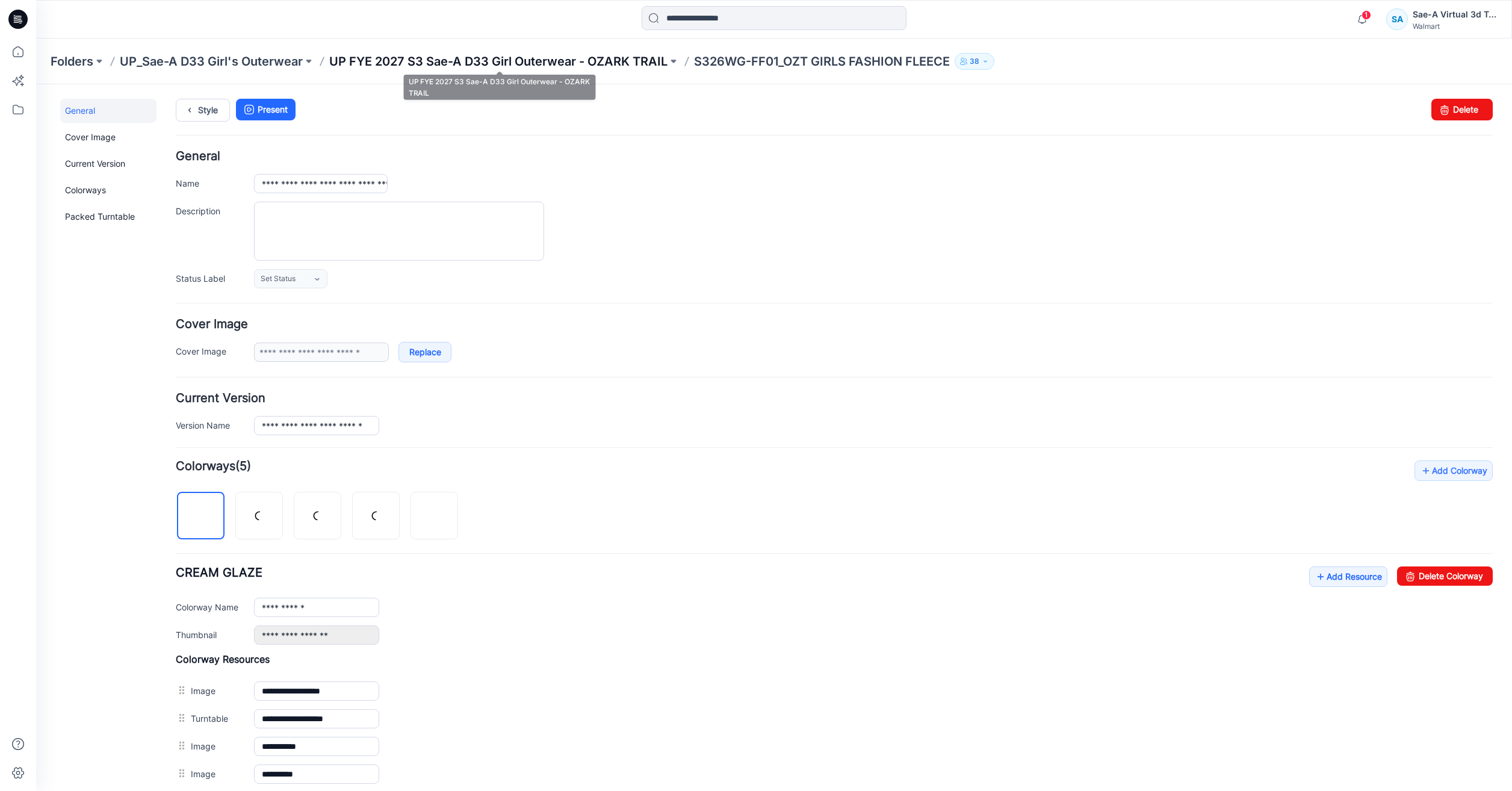
click at [505, 64] on p "UP FYE 2027 S3 Sae-A D33 Girl Outerwear - OZARK TRAIL" at bounding box center [498, 61] width 338 height 17
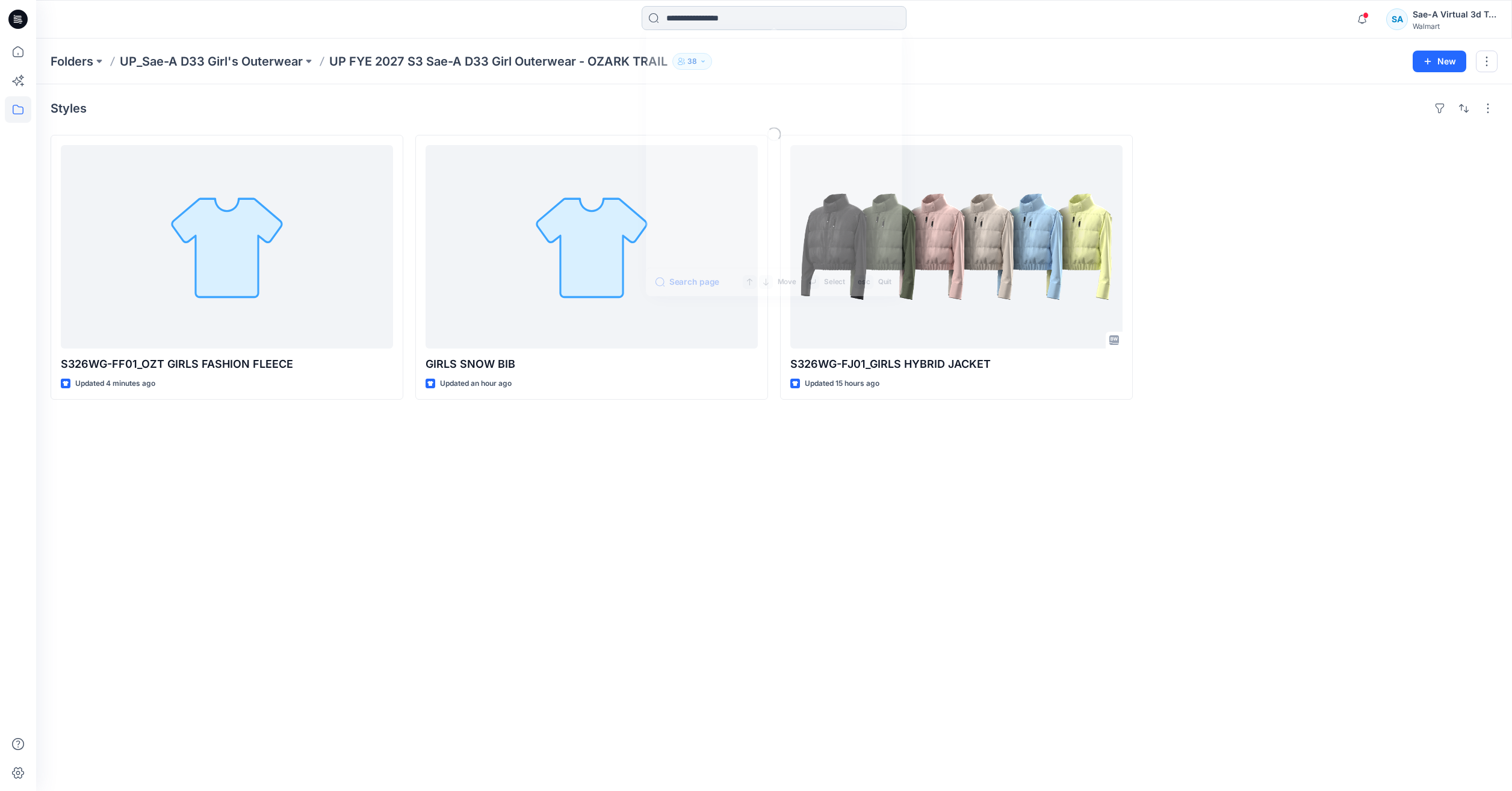
click at [728, 14] on input at bounding box center [774, 17] width 265 height 24
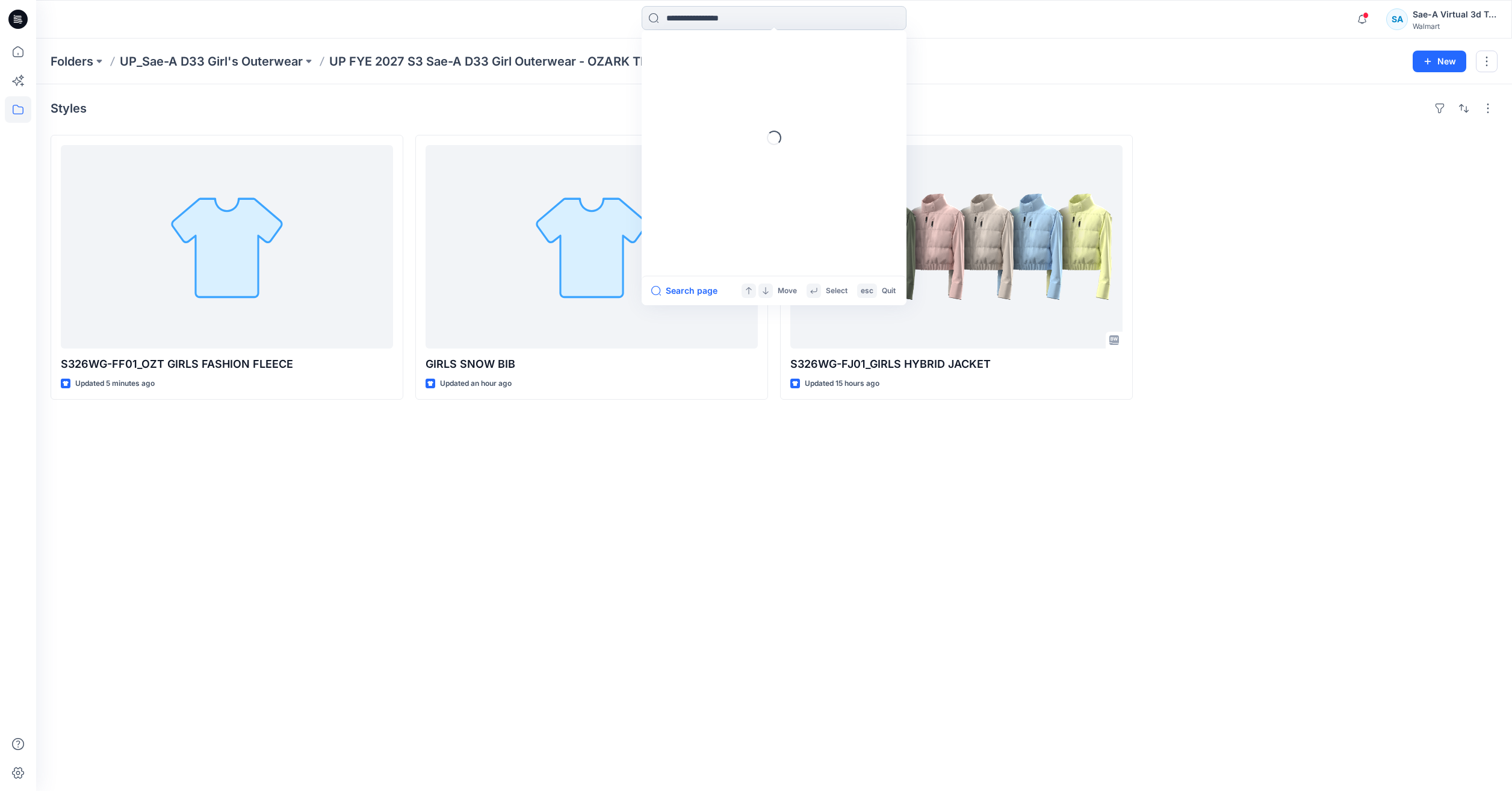
paste input "**********"
drag, startPoint x: 737, startPoint y: 19, endPoint x: 722, endPoint y: 16, distance: 15.3
click at [722, 16] on input "**********" at bounding box center [774, 17] width 265 height 24
type input "**********"
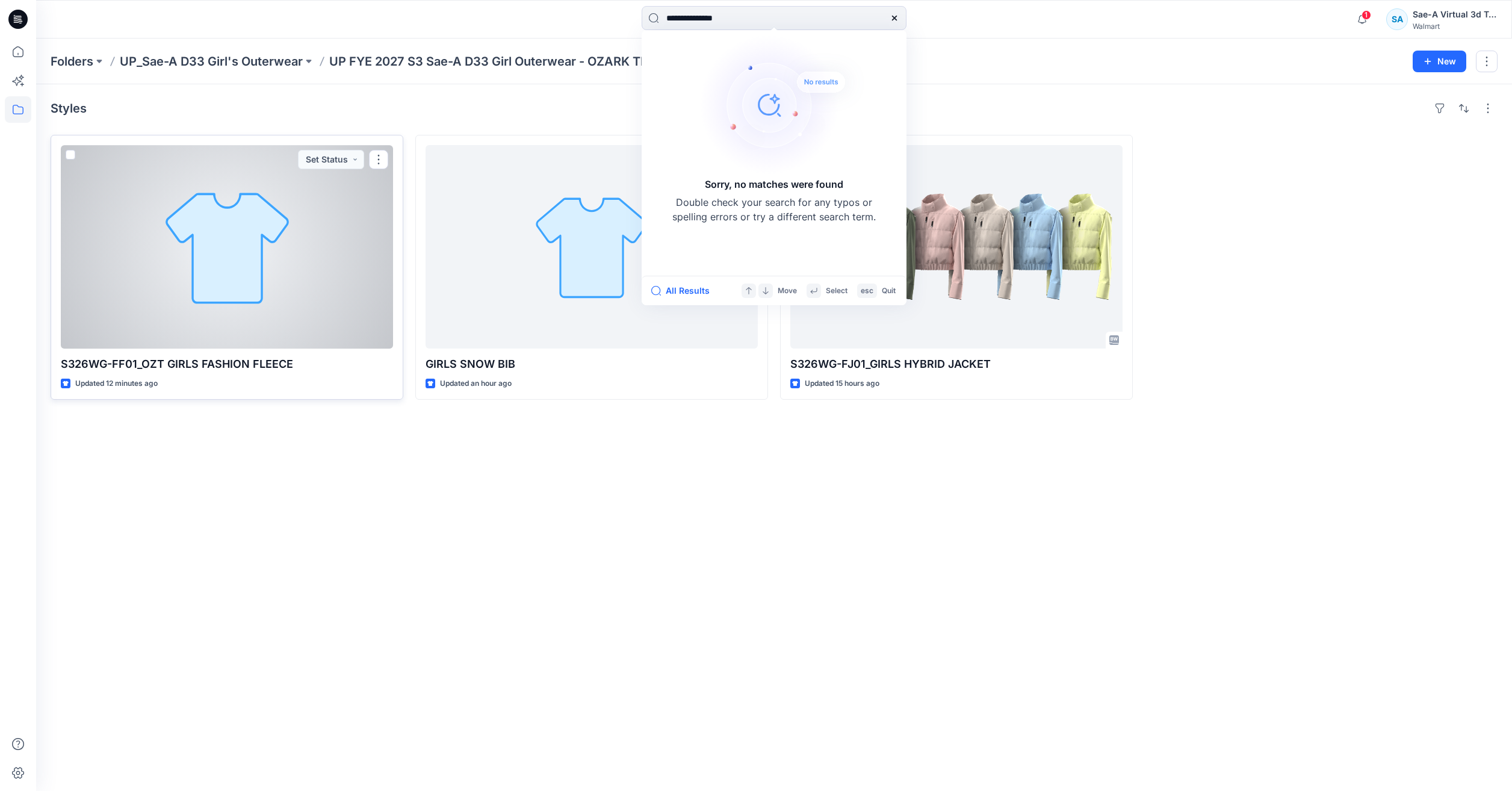
click at [259, 288] on div at bounding box center [227, 247] width 333 height 204
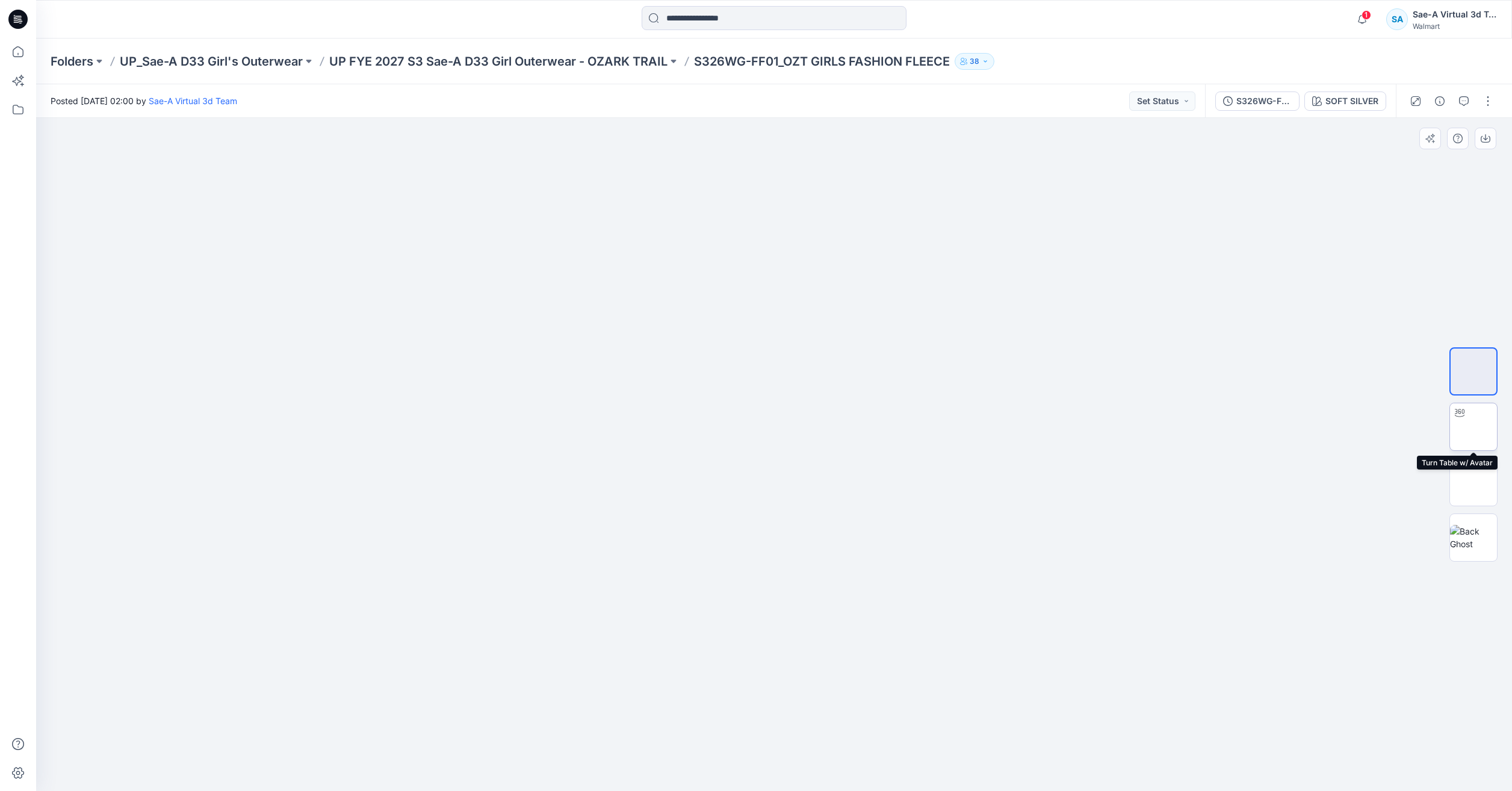
click at [1480, 424] on img at bounding box center [1473, 427] width 47 height 38
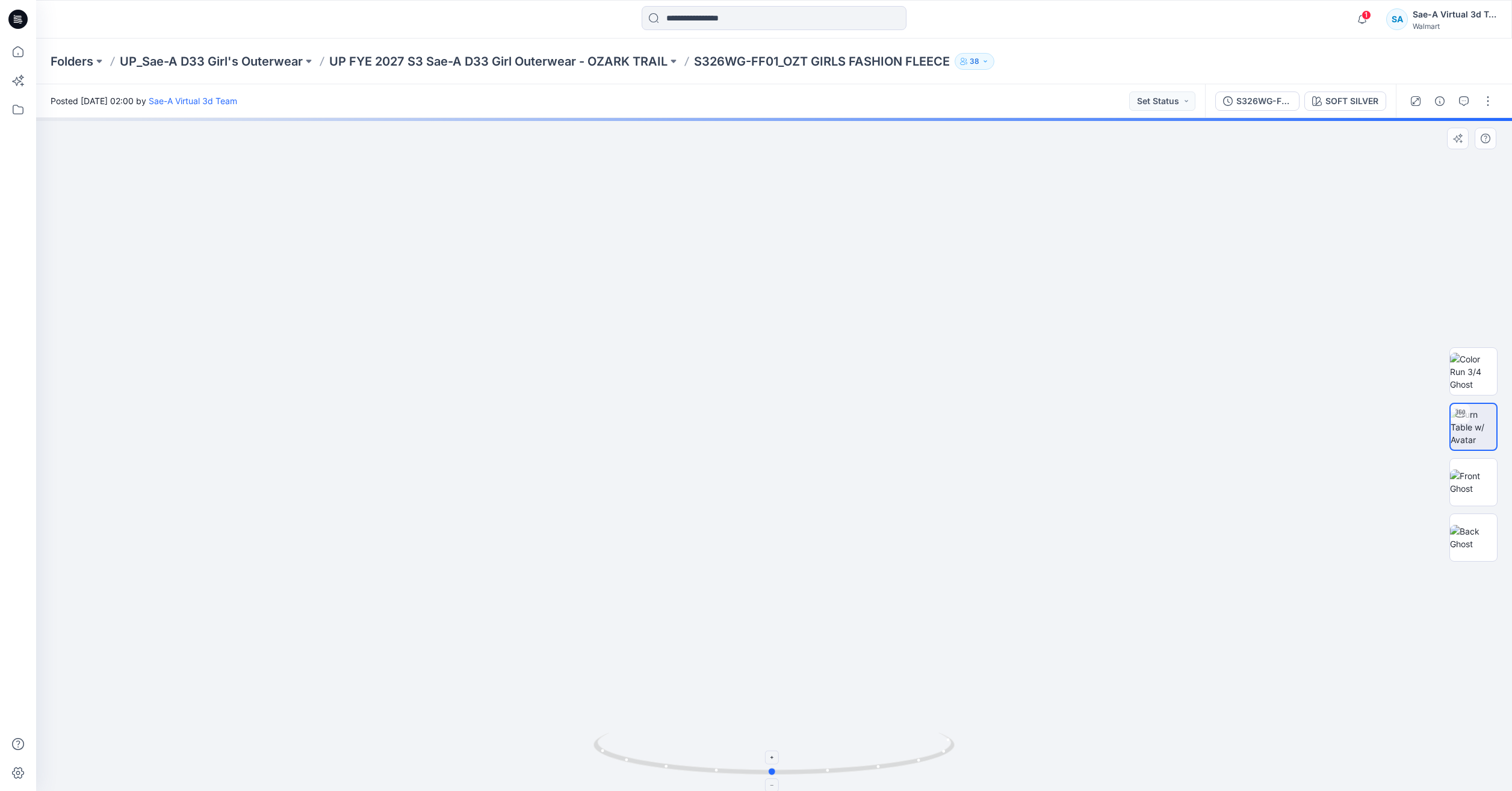
click at [875, 767] on icon at bounding box center [775, 756] width 364 height 45
drag, startPoint x: 878, startPoint y: 781, endPoint x: 733, endPoint y: 761, distance: 146.4
click at [733, 761] on div at bounding box center [774, 454] width 1476 height 673
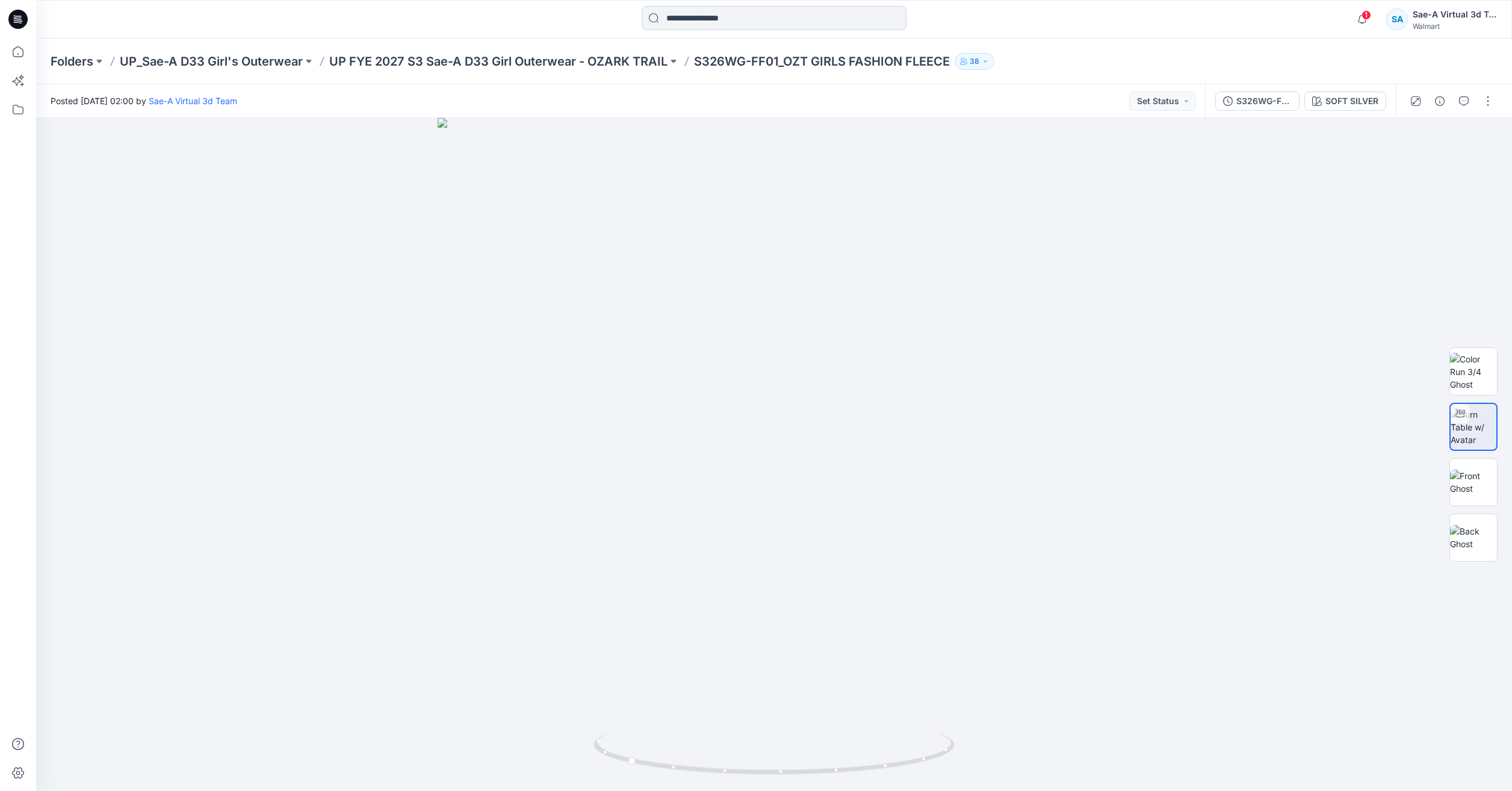
click at [742, 28] on input at bounding box center [774, 17] width 265 height 24
paste input "********"
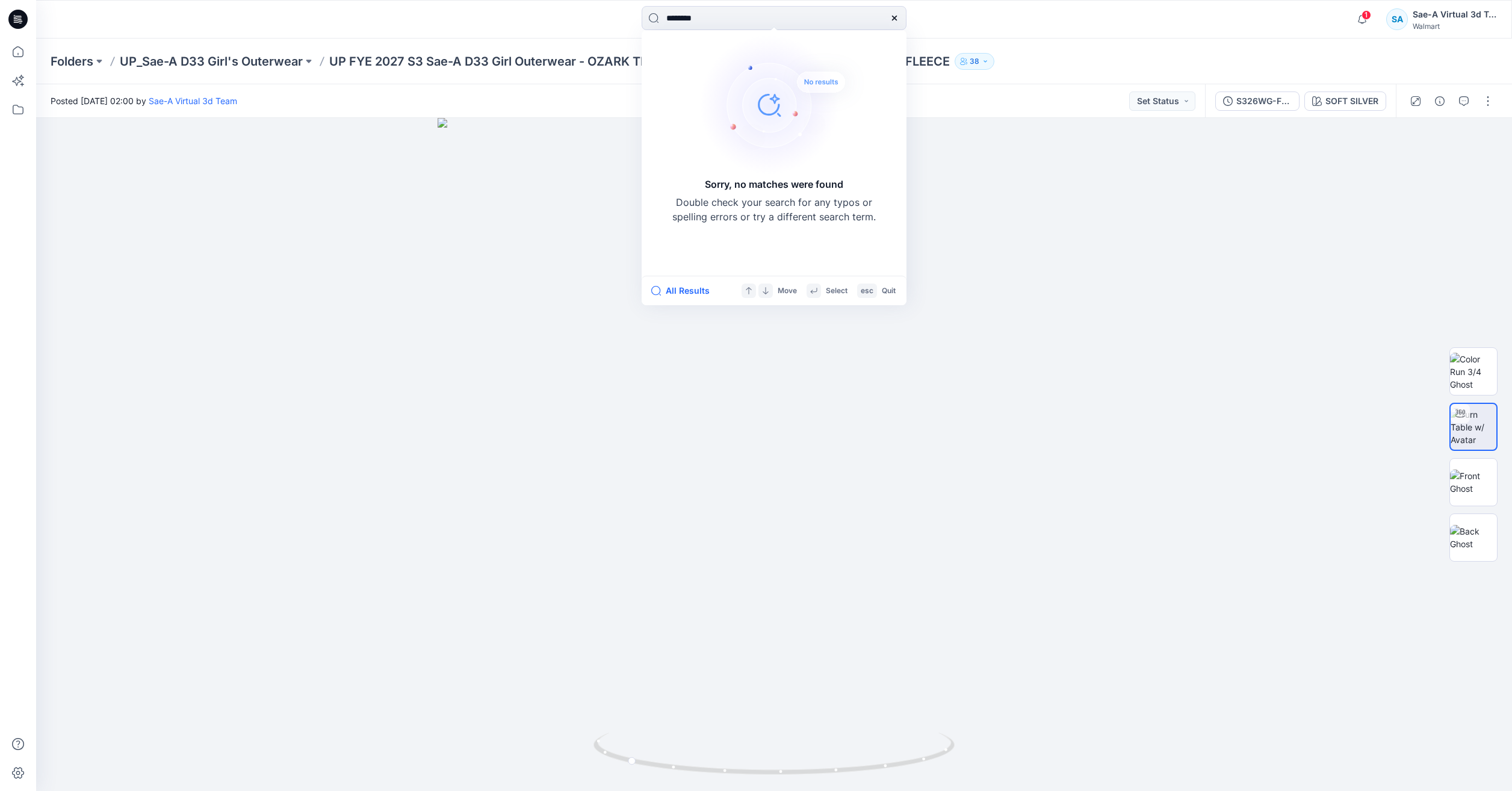
drag, startPoint x: 728, startPoint y: 17, endPoint x: 612, endPoint y: 35, distance: 117.4
click at [612, 35] on div "******** Sorry, no matches were found Double check your search for any typos or…" at bounding box center [774, 19] width 1476 height 39
paste input
type input "********"
drag, startPoint x: 723, startPoint y: 19, endPoint x: 602, endPoint y: 27, distance: 121.3
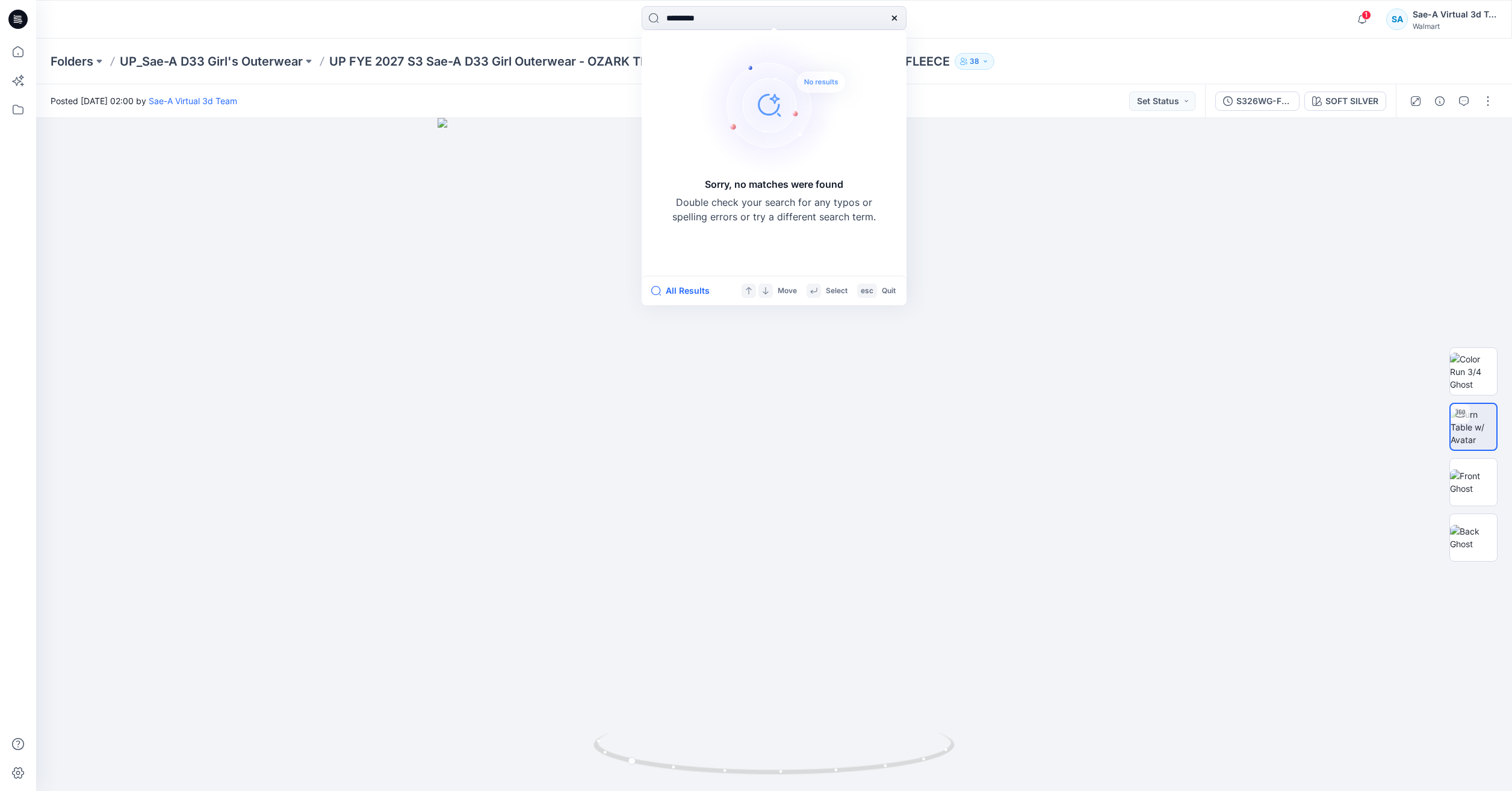
click at [602, 27] on div "******** Sorry, no matches were found Double check your search for any typos or…" at bounding box center [774, 19] width 738 height 26
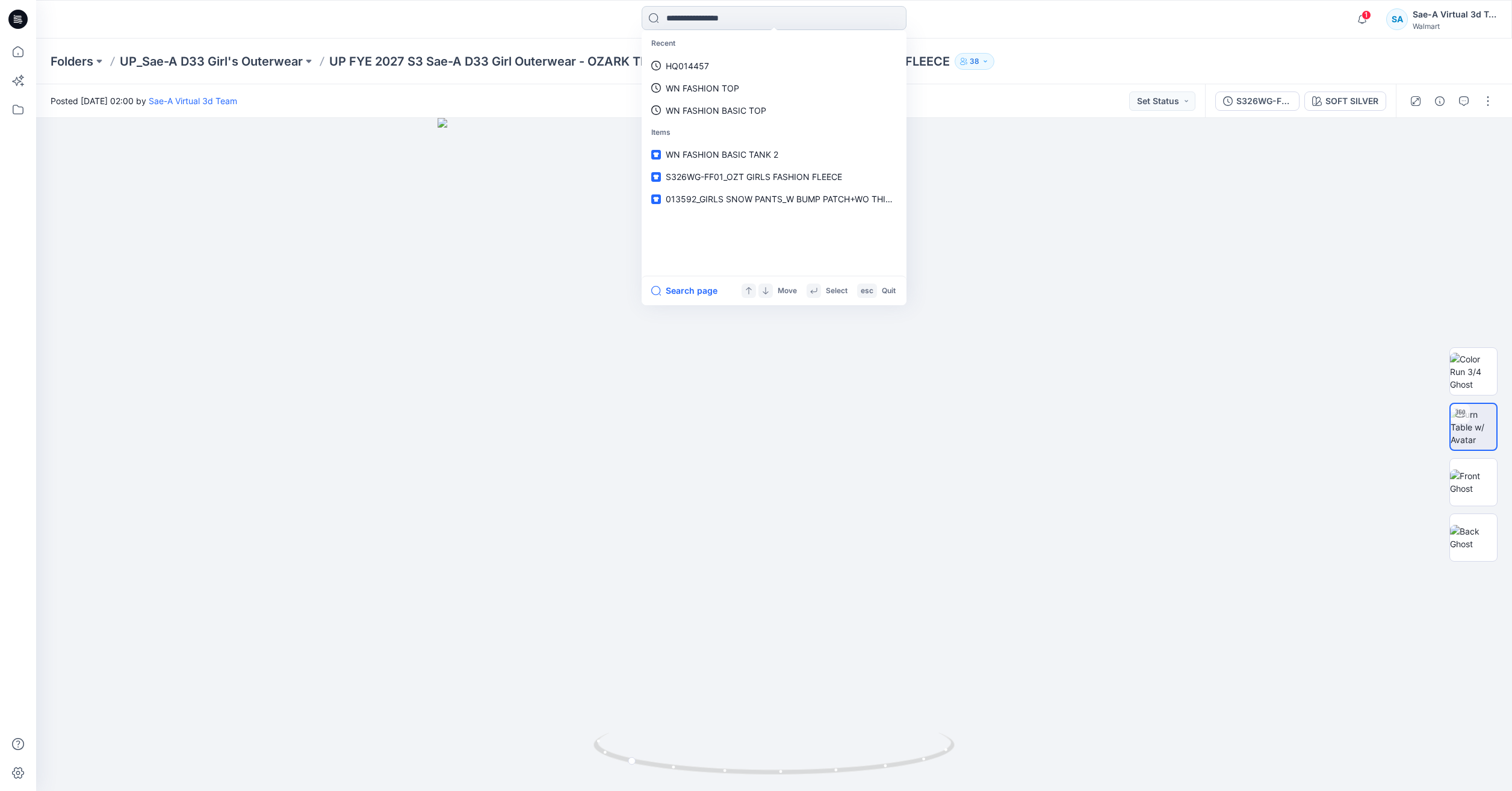
click at [766, 15] on input at bounding box center [774, 17] width 265 height 24
paste input "**********"
type input "**********"
click at [755, 66] on span "014457_WN SS RUFFLE TOP" at bounding box center [722, 66] width 114 height 10
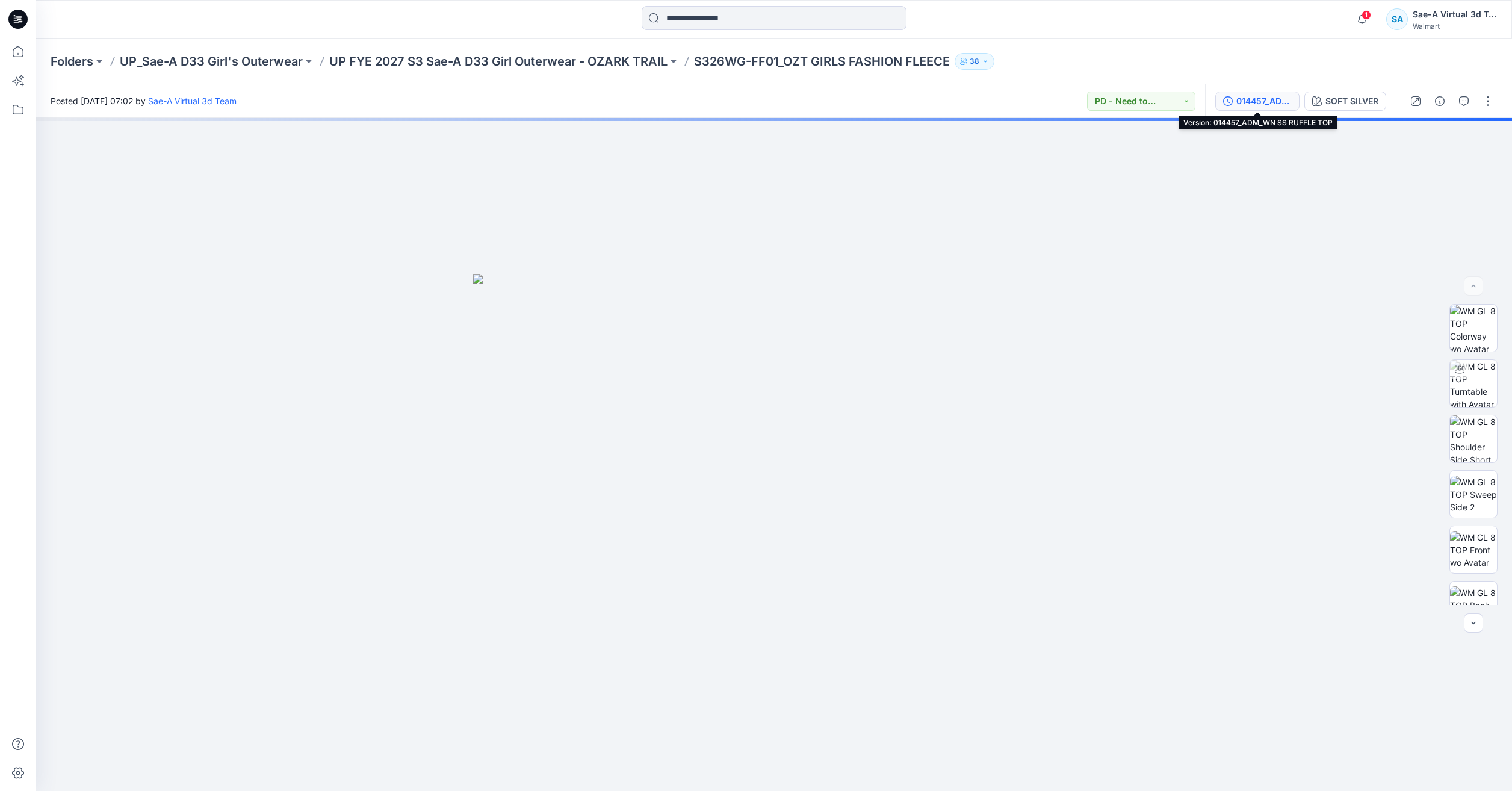
click at [1250, 97] on div "014457_ADM_WN SS RUFFLE TOP" at bounding box center [1264, 101] width 55 height 14
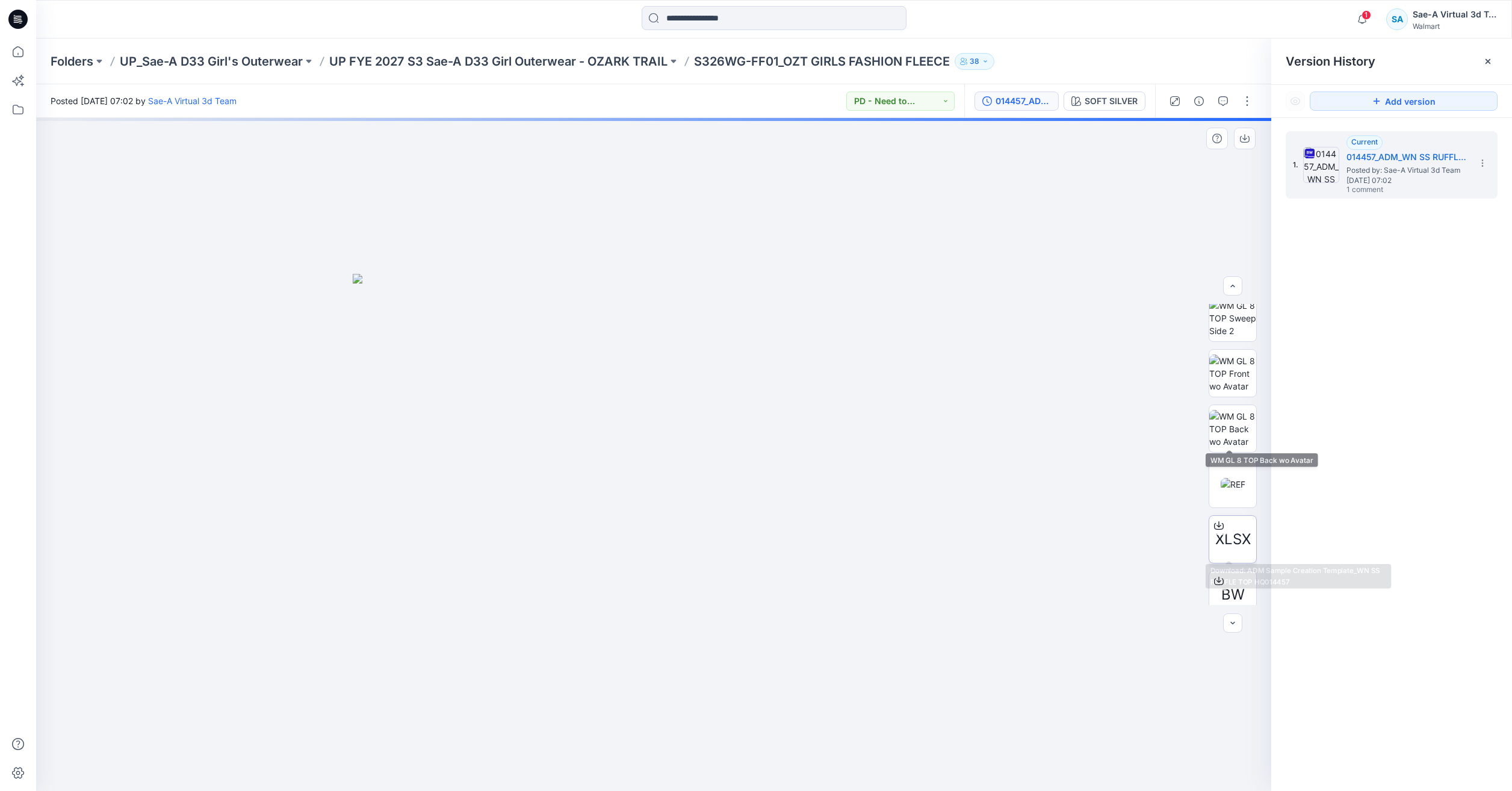
scroll to position [181, 0]
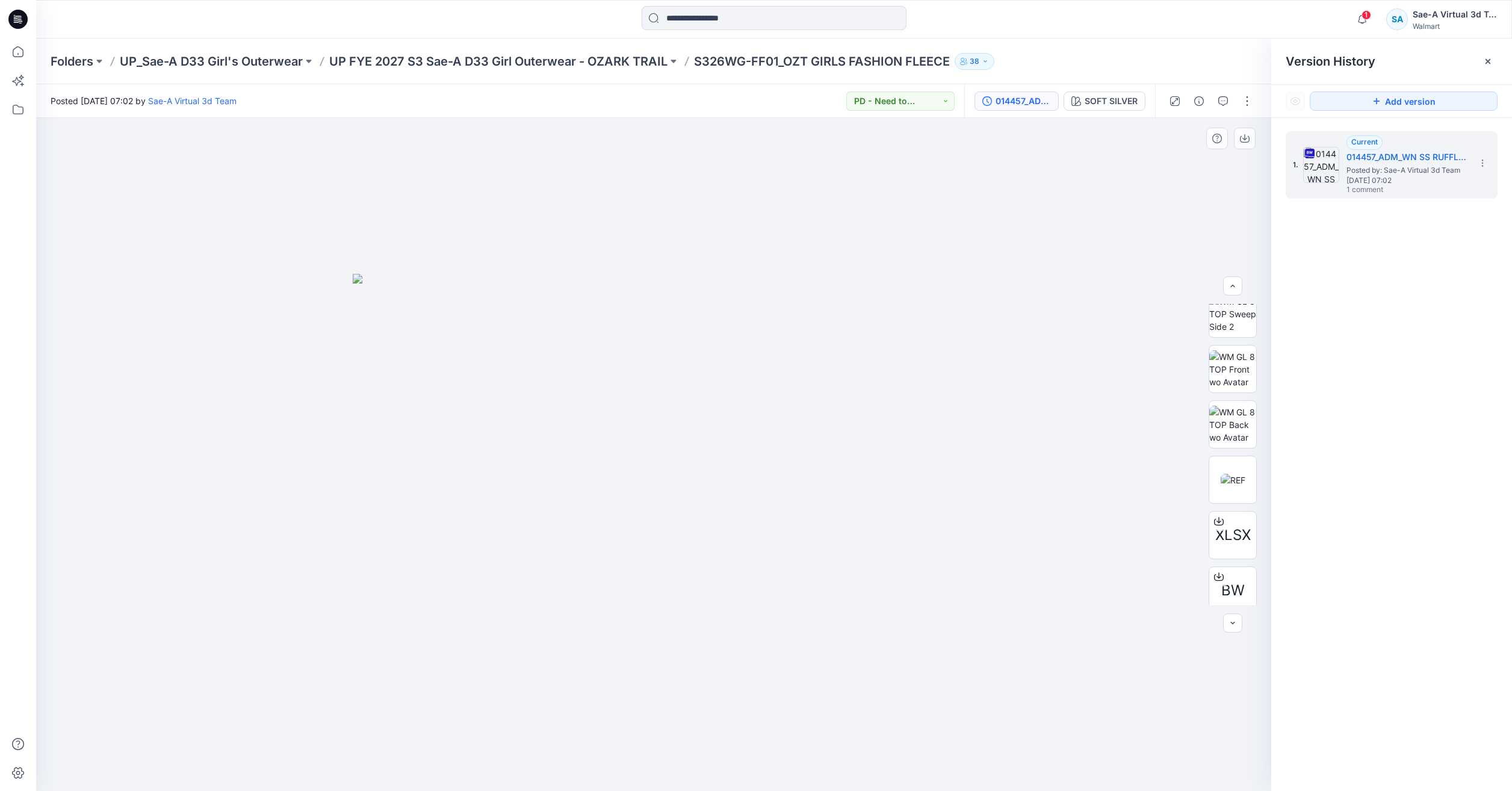
click at [1077, 207] on div at bounding box center [654, 454] width 1235 height 673
click at [1201, 105] on icon "button" at bounding box center [1199, 101] width 10 height 10
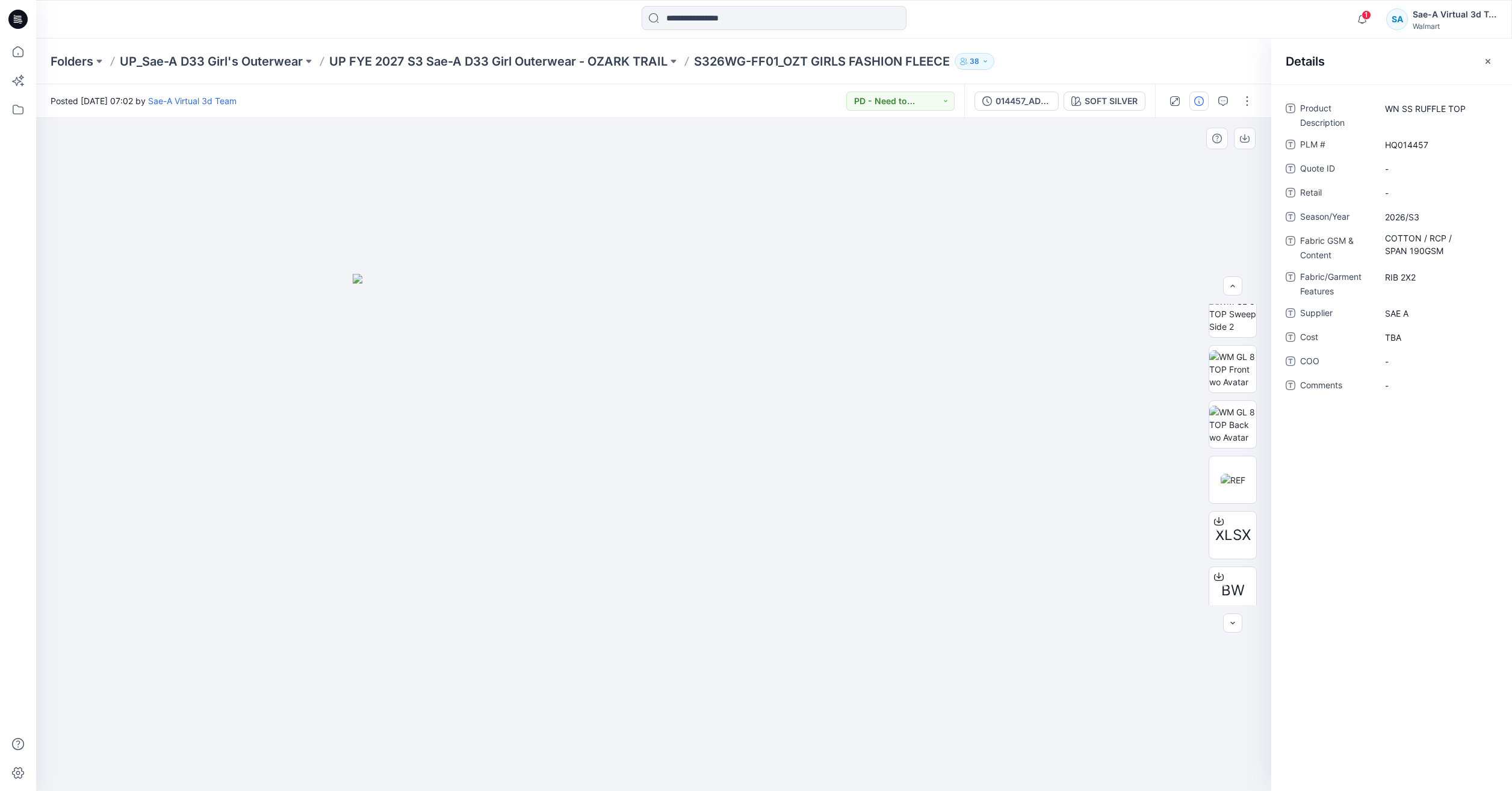
click at [1154, 295] on div at bounding box center [654, 454] width 1235 height 673
click at [942, 170] on div at bounding box center [654, 454] width 1235 height 673
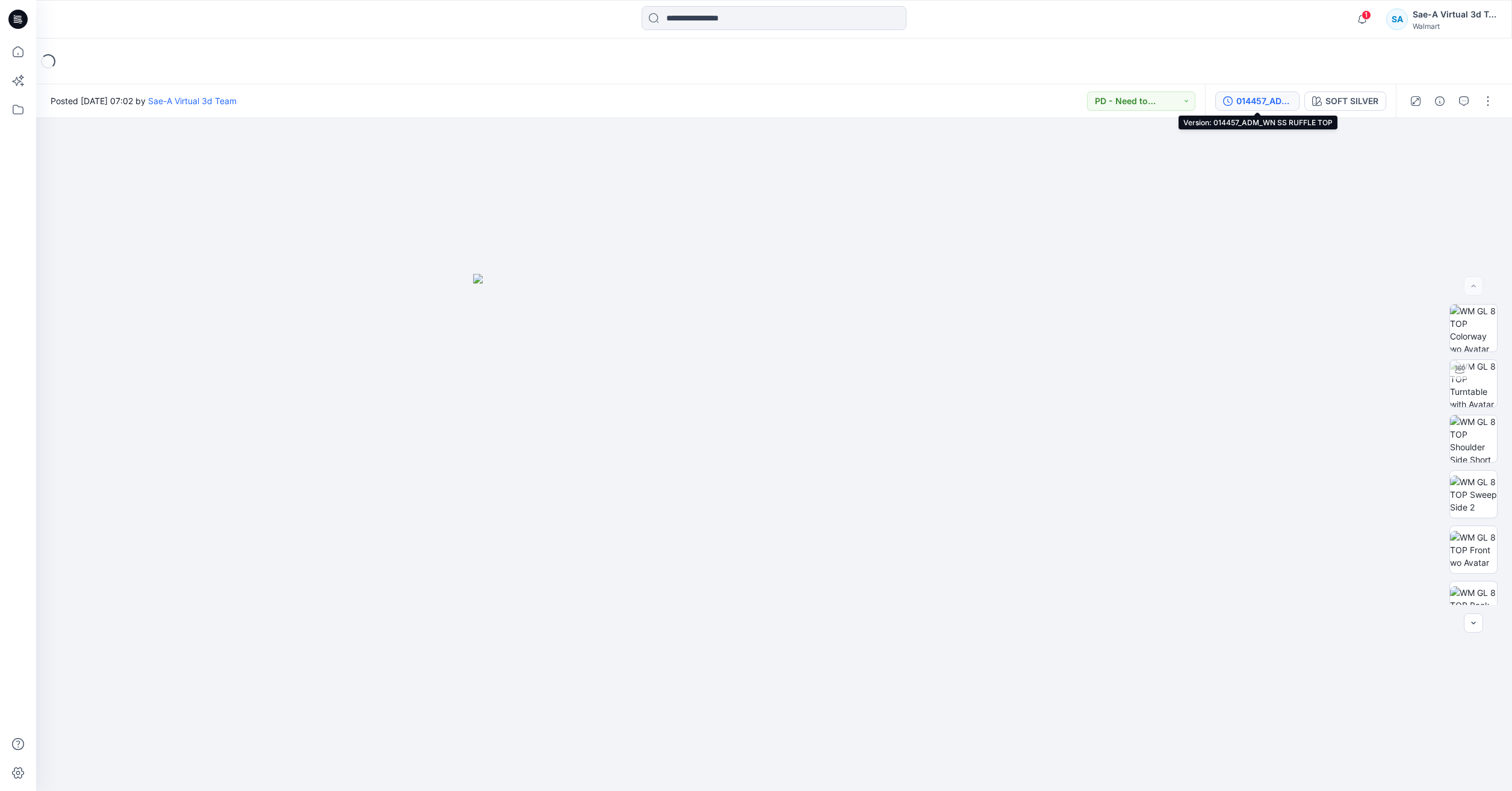
click at [1250, 99] on div "014457_ADM_WN SS RUFFLE TOP" at bounding box center [1264, 101] width 55 height 14
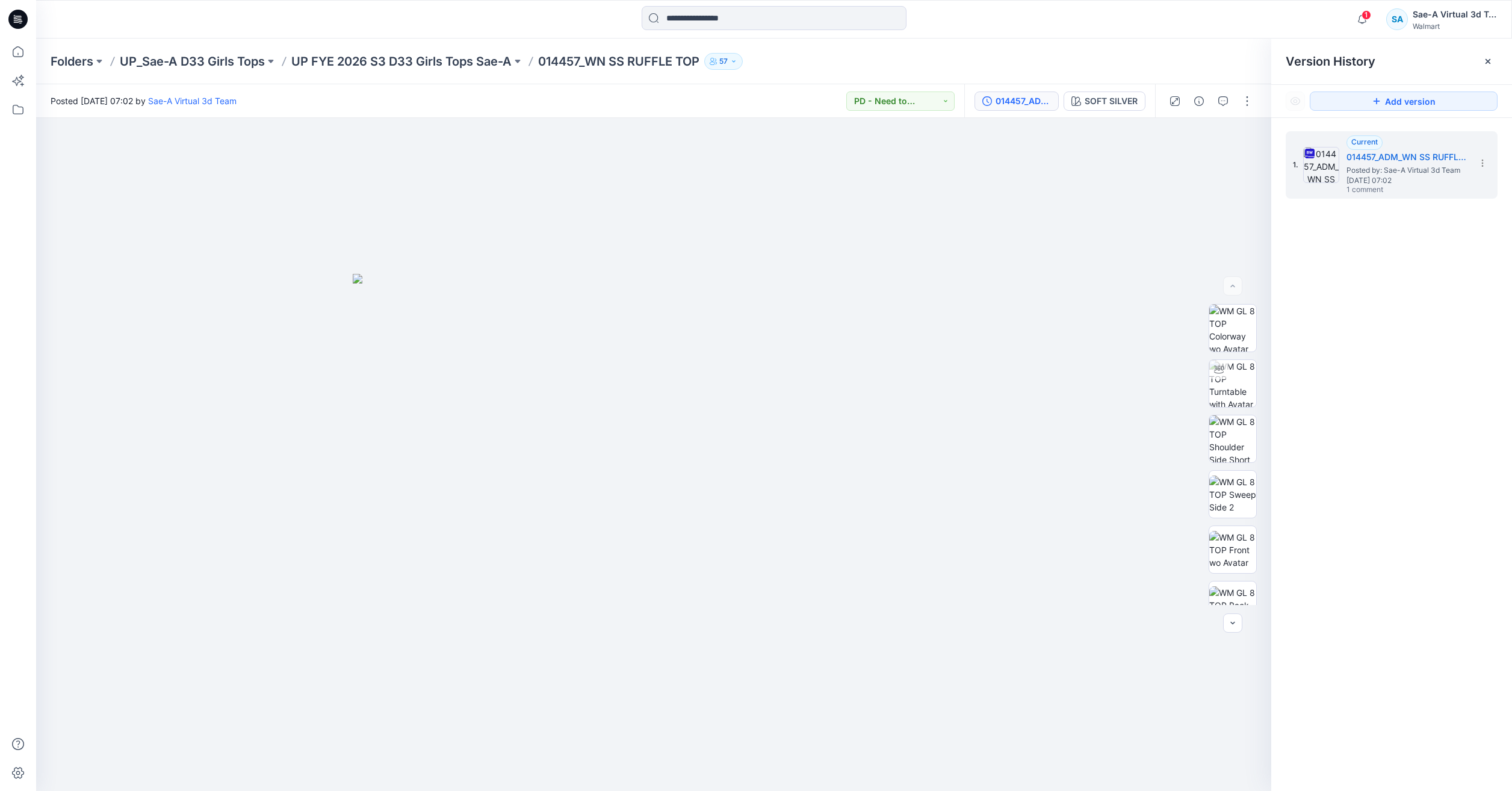
click at [396, 97] on div "Posted [DATE] 07:02 by Sae-A Virtual 3d Team PD - Need to Review Cost" at bounding box center [500, 101] width 928 height 33
drag, startPoint x: 395, startPoint y: 88, endPoint x: 330, endPoint y: 63, distance: 69.6
click at [330, 63] on div "Folders UP_Sae-A D33 Girls Tops UP FYE 2026 S3 D33 Girls Tops Sae-A 014457_WN S…" at bounding box center [774, 415] width 1476 height 752
drag, startPoint x: 330, startPoint y: 63, endPoint x: 411, endPoint y: 97, distance: 87.8
click at [411, 97] on div "Posted [DATE] 07:02 by Sae-A Virtual 3d Team PD - Need to Review Cost" at bounding box center [500, 101] width 928 height 33
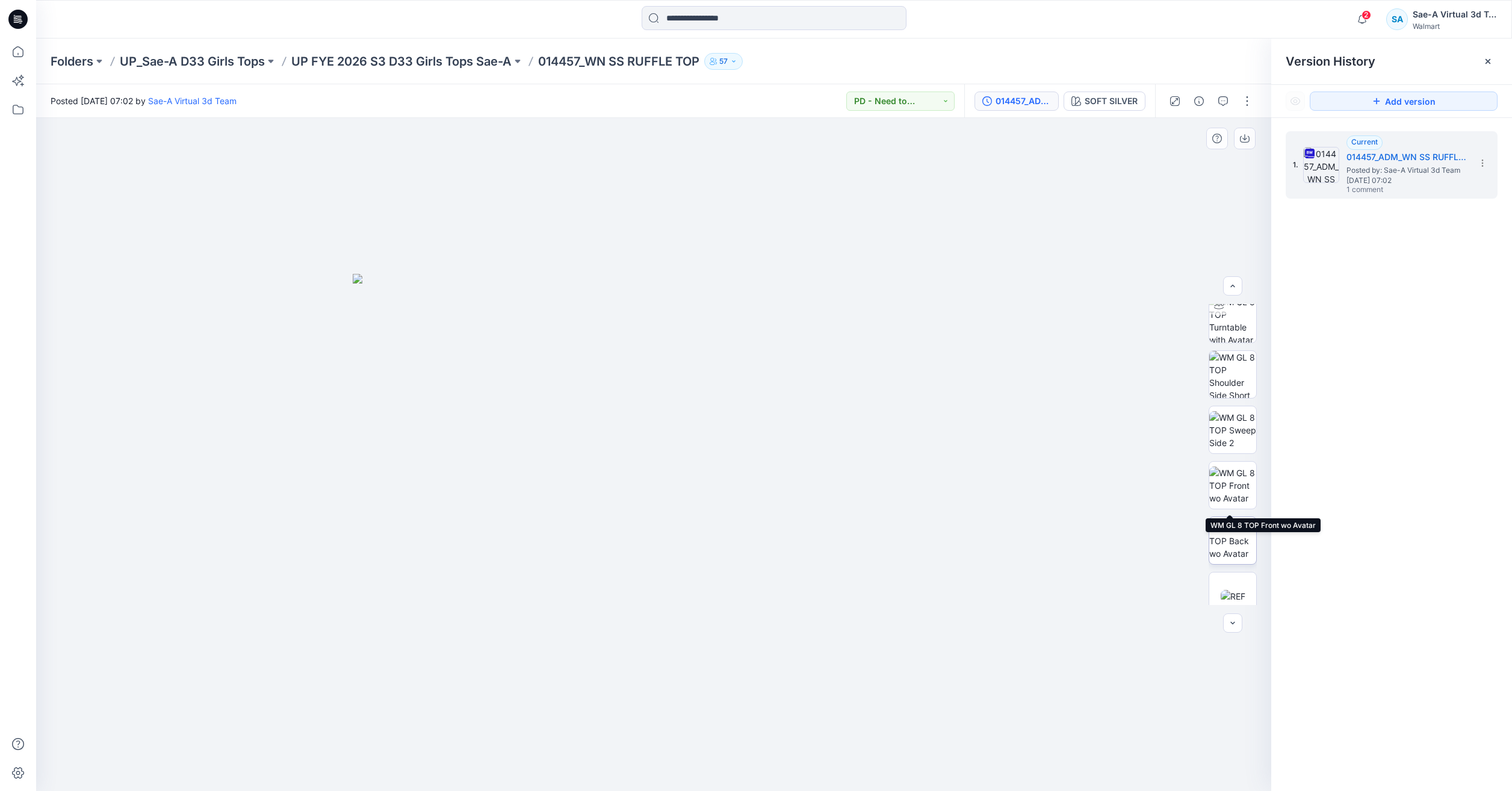
scroll to position [60, 0]
click at [1241, 384] on img at bounding box center [1232, 378] width 47 height 47
